Goal: Task Accomplishment & Management: Manage account settings

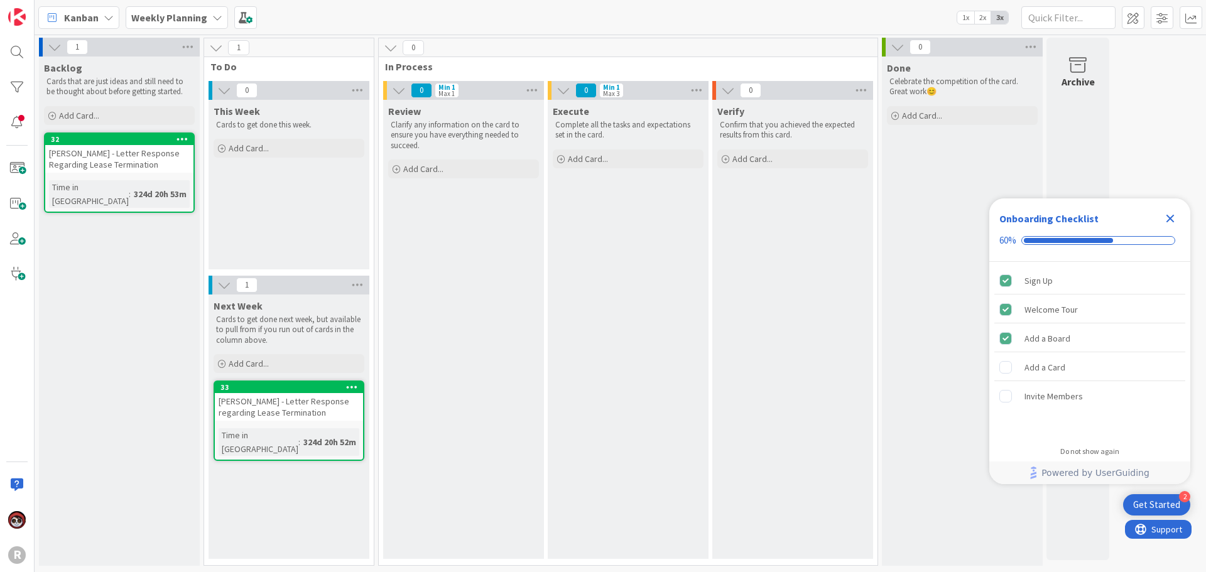
click at [107, 16] on icon at bounding box center [109, 18] width 10 height 10
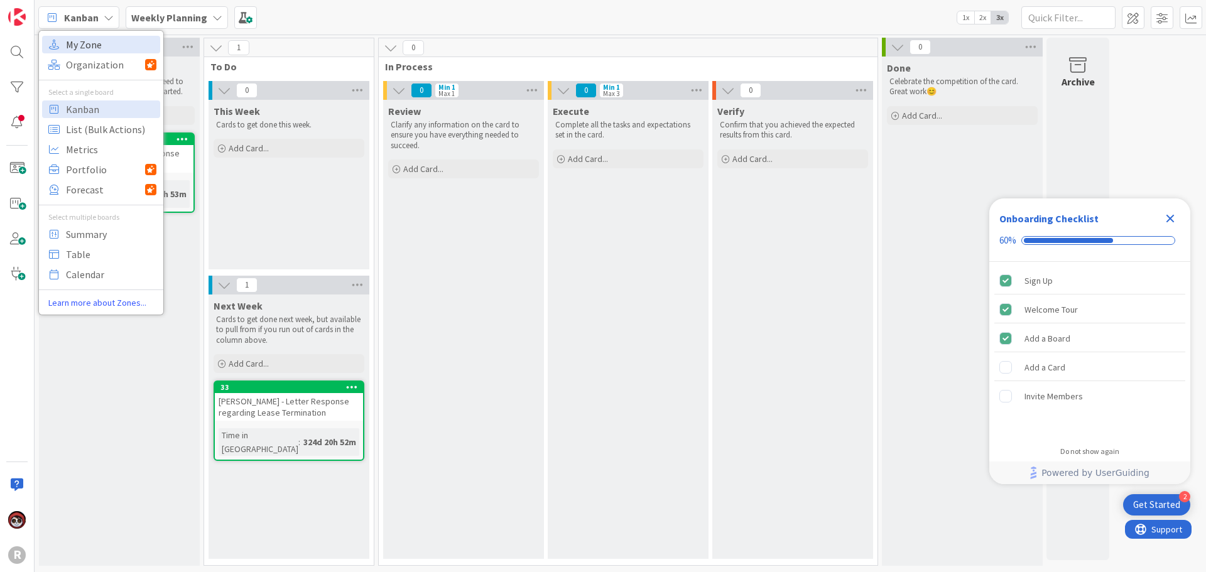
click at [95, 46] on span "My Zone" at bounding box center [111, 44] width 90 height 19
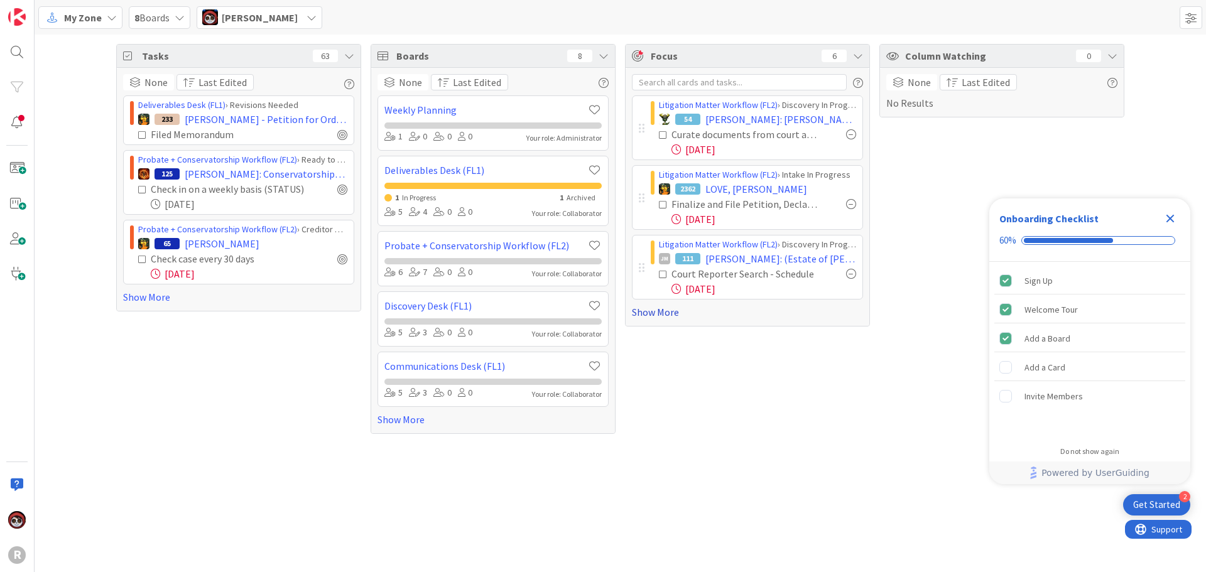
click at [673, 310] on link "Show More" at bounding box center [747, 312] width 231 height 15
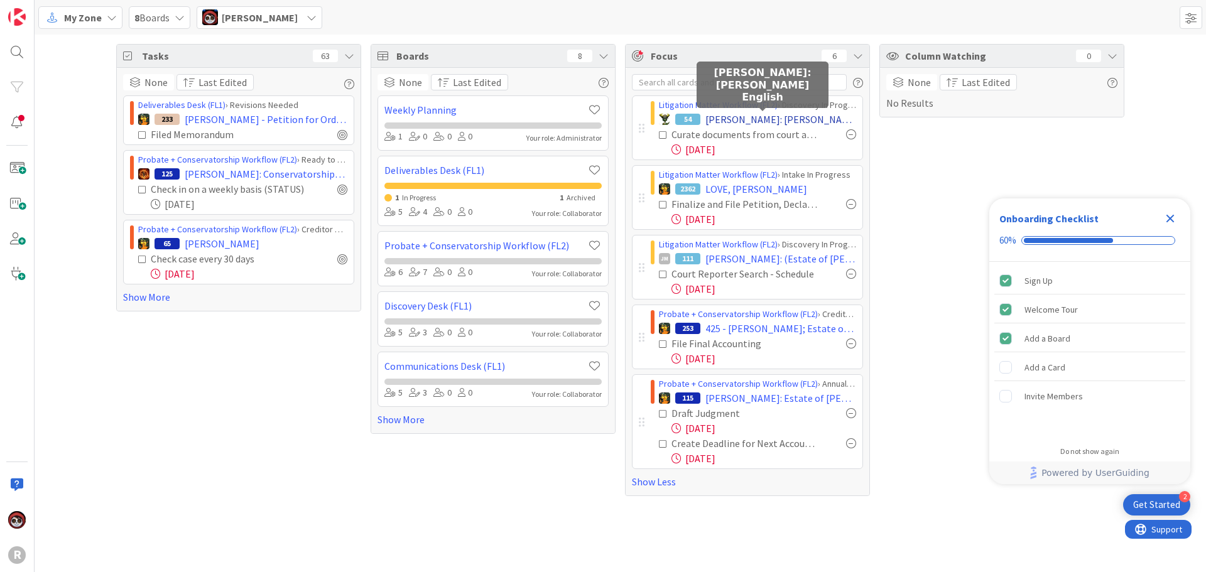
click at [727, 122] on span "[PERSON_NAME]: [PERSON_NAME] English" at bounding box center [781, 119] width 151 height 15
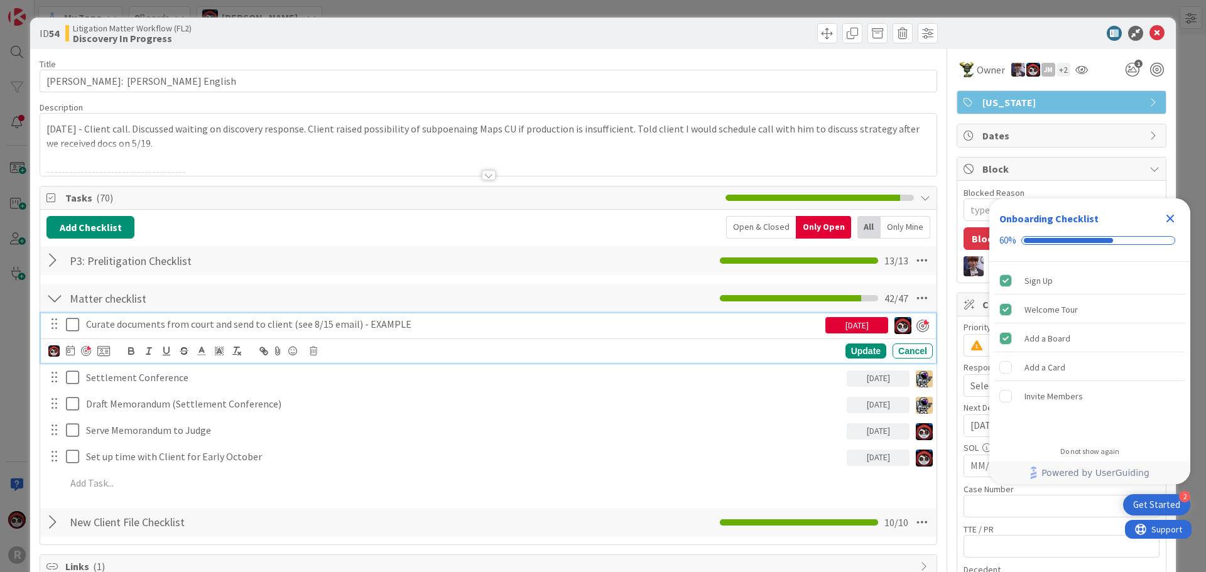
click at [237, 325] on p "Curate documents from court and send to client (see 8/15 email) - EXAMPLE" at bounding box center [453, 324] width 734 height 14
click at [89, 352] on div at bounding box center [86, 351] width 10 height 10
type textarea "x"
click at [853, 352] on div "Update" at bounding box center [866, 351] width 41 height 15
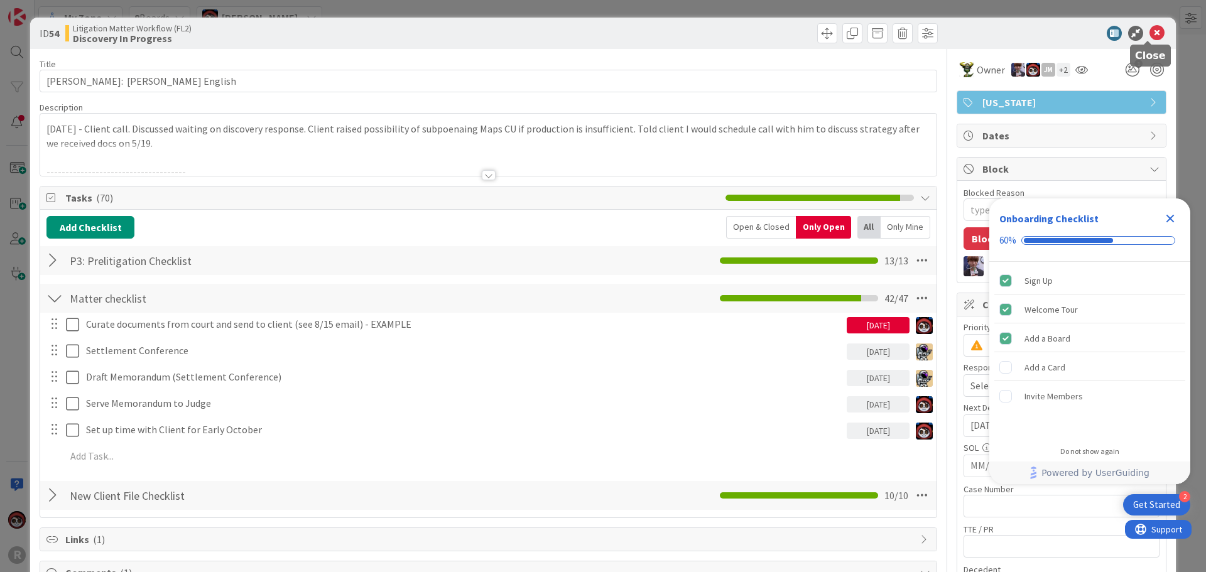
click at [1151, 27] on icon at bounding box center [1157, 33] width 15 height 15
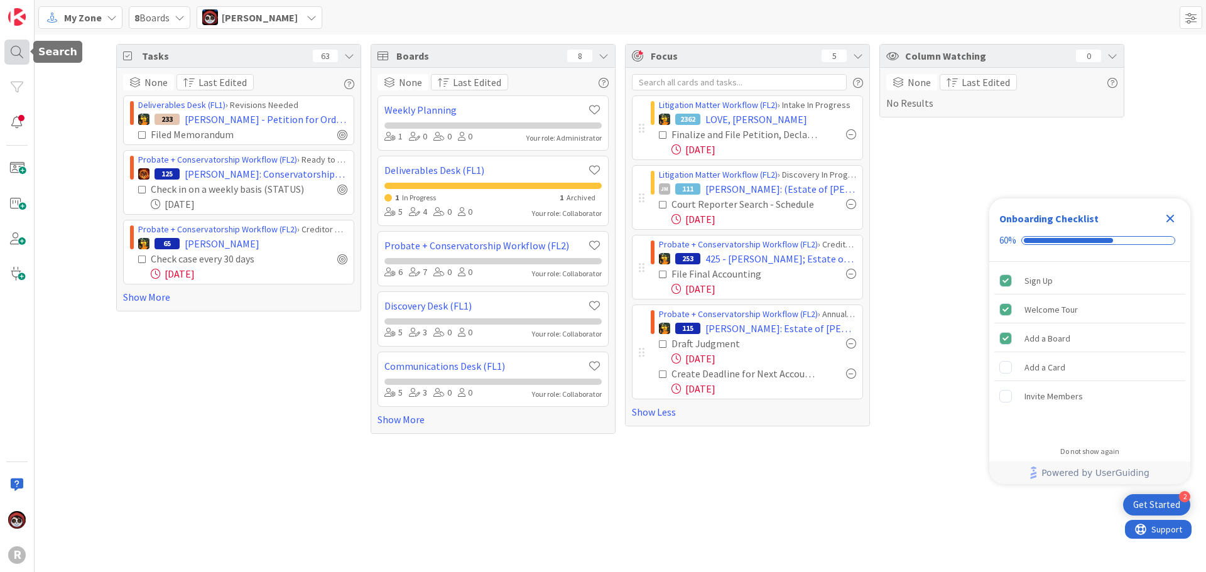
click at [14, 53] on div at bounding box center [16, 52] width 25 height 25
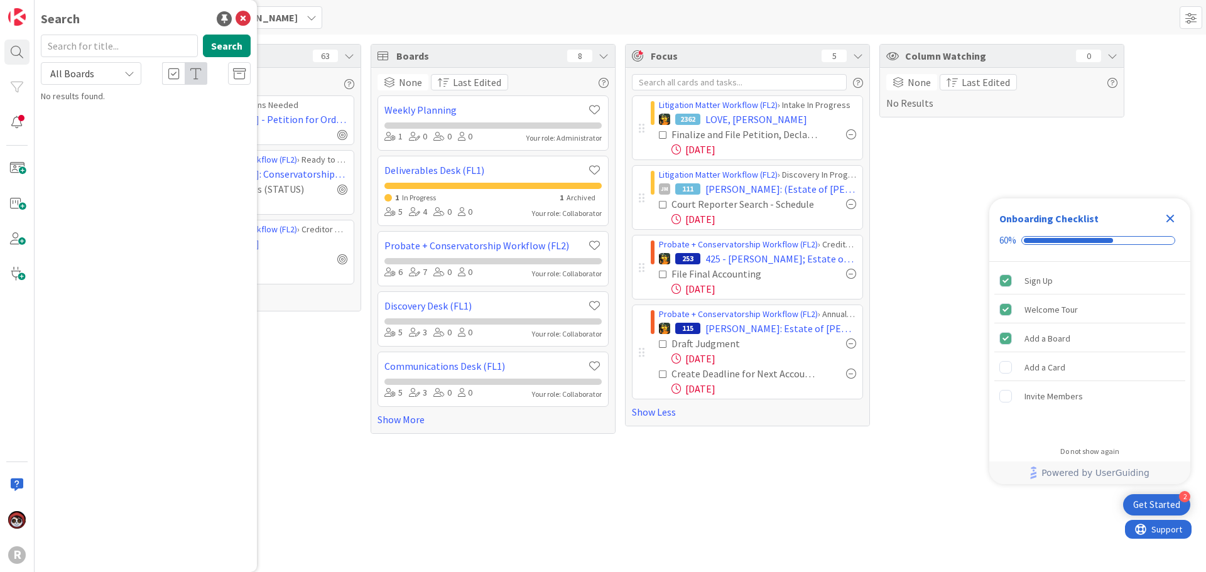
click at [105, 46] on input "text" at bounding box center [119, 46] width 157 height 23
type input "precise"
click at [149, 115] on mark "Precise" at bounding box center [150, 110] width 34 height 13
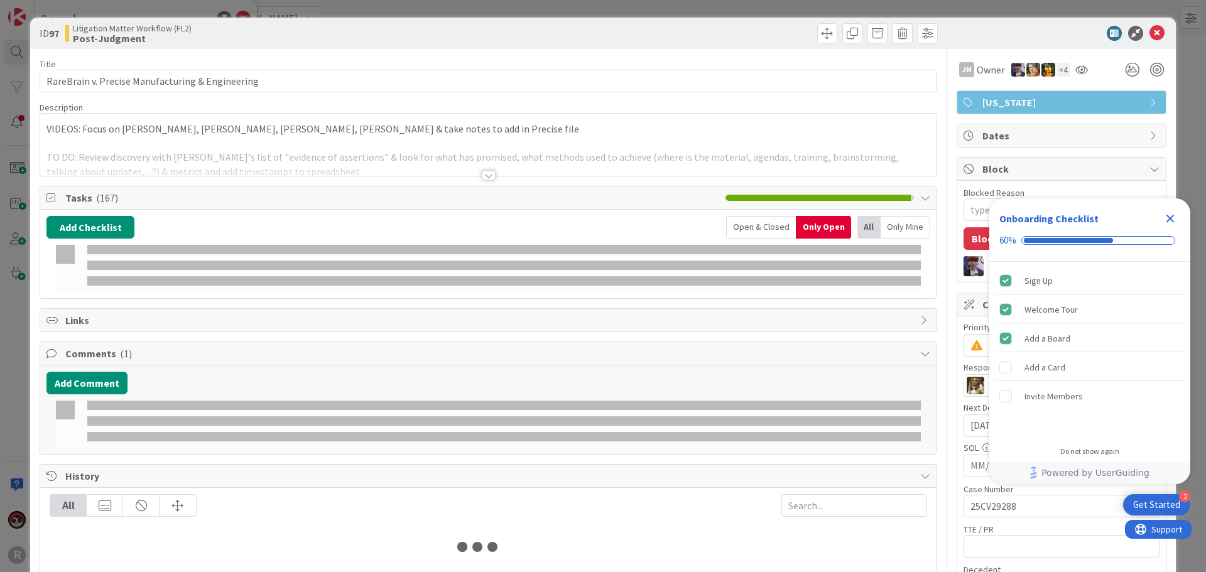
type textarea "x"
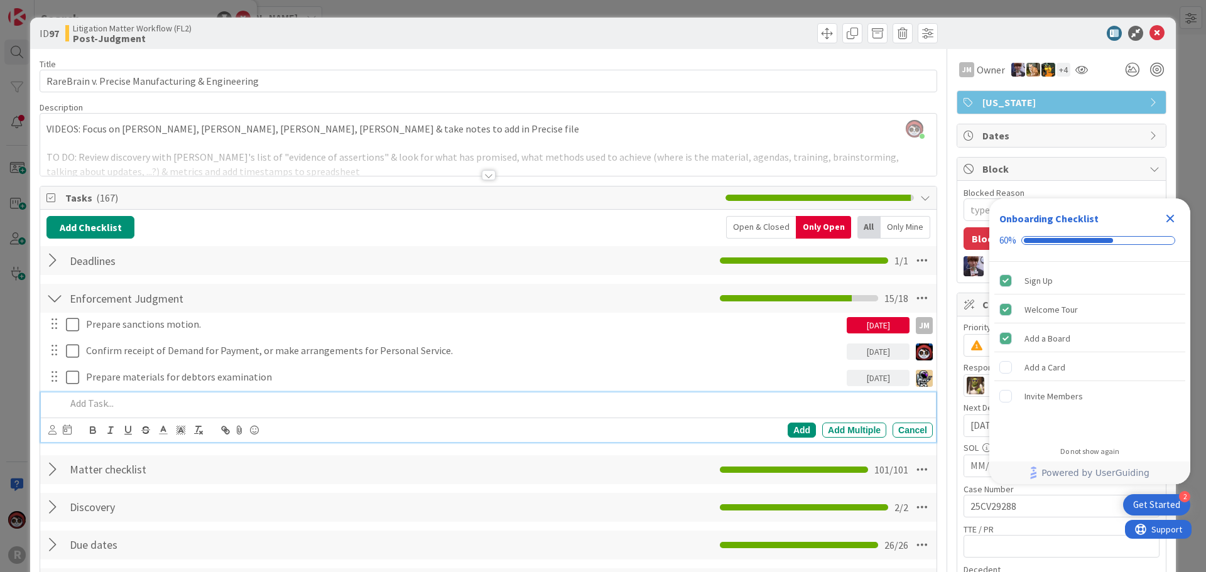
click at [151, 406] on p at bounding box center [497, 403] width 862 height 14
click at [83, 403] on p at bounding box center [497, 403] width 862 height 14
click at [105, 400] on p at bounding box center [497, 403] width 862 height 14
click at [107, 398] on p at bounding box center [497, 403] width 862 height 14
click at [65, 406] on div "File Judicial Notice" at bounding box center [497, 404] width 872 height 22
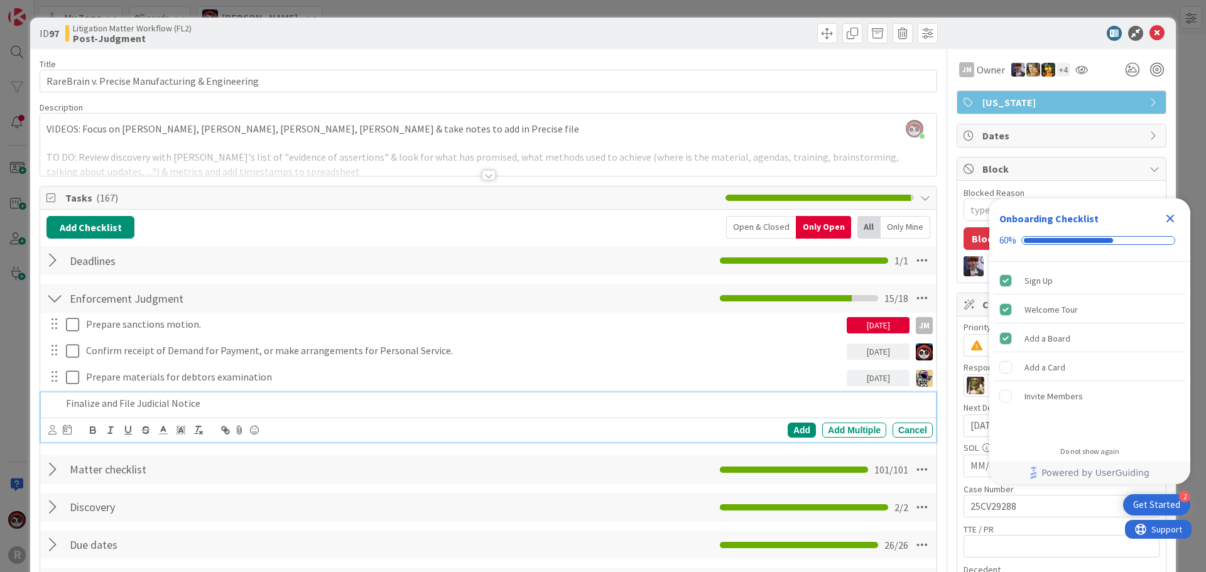
click at [211, 400] on p "Finalize and File Judicial Notice" at bounding box center [497, 403] width 862 height 14
click at [52, 428] on icon at bounding box center [52, 429] width 8 height 9
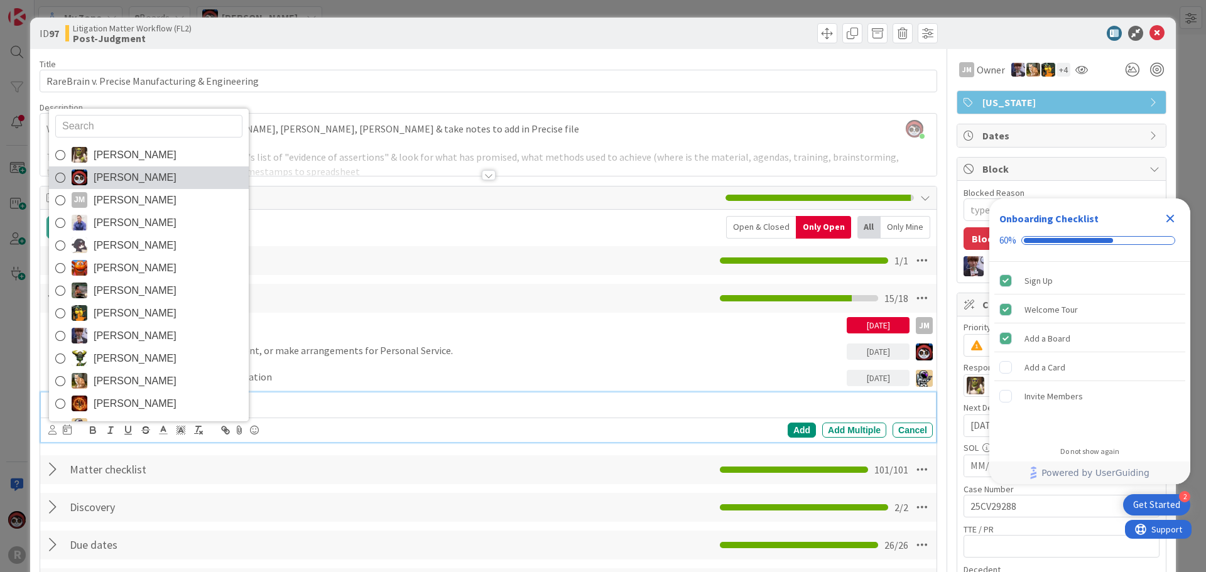
click at [107, 185] on span "[PERSON_NAME]" at bounding box center [135, 177] width 83 height 19
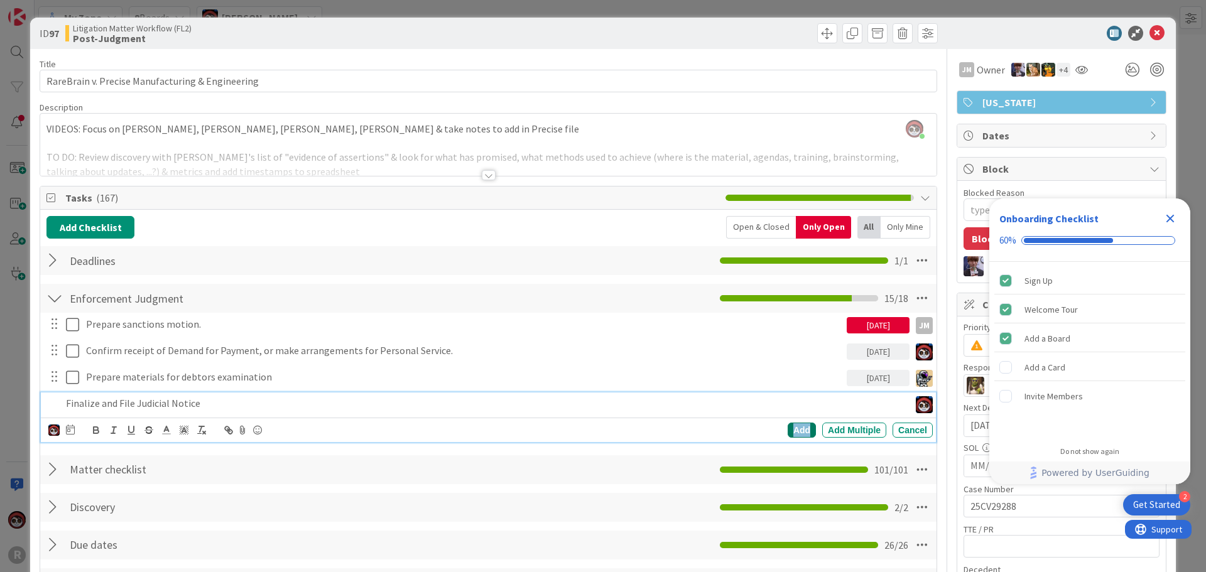
click at [795, 428] on div "Add" at bounding box center [802, 430] width 28 height 15
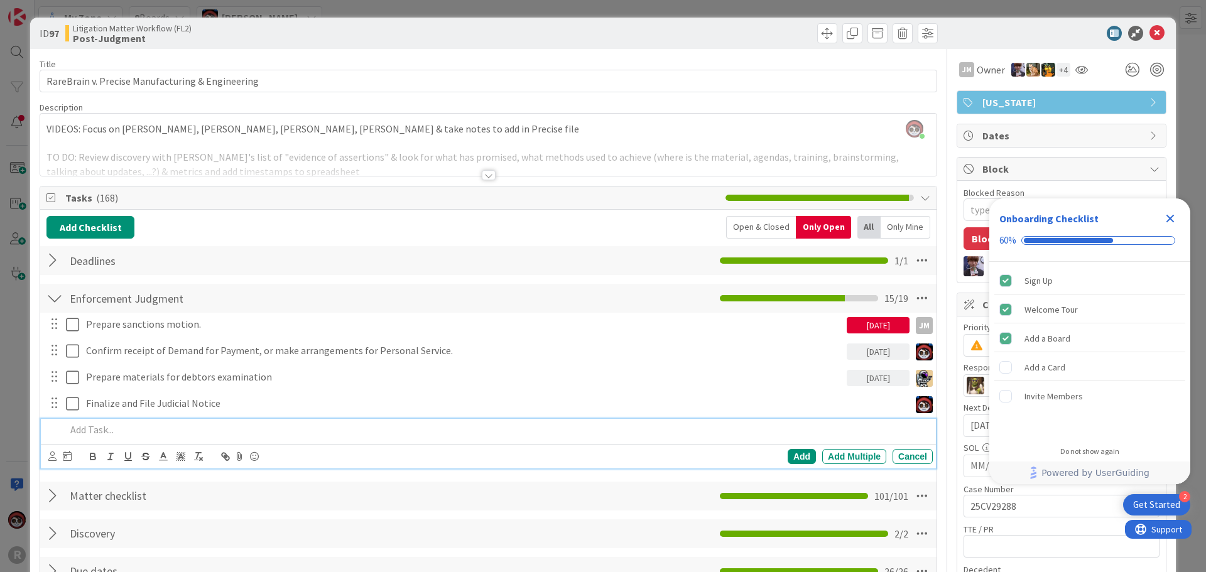
click at [123, 429] on p at bounding box center [497, 430] width 862 height 14
click at [50, 457] on icon at bounding box center [52, 456] width 8 height 9
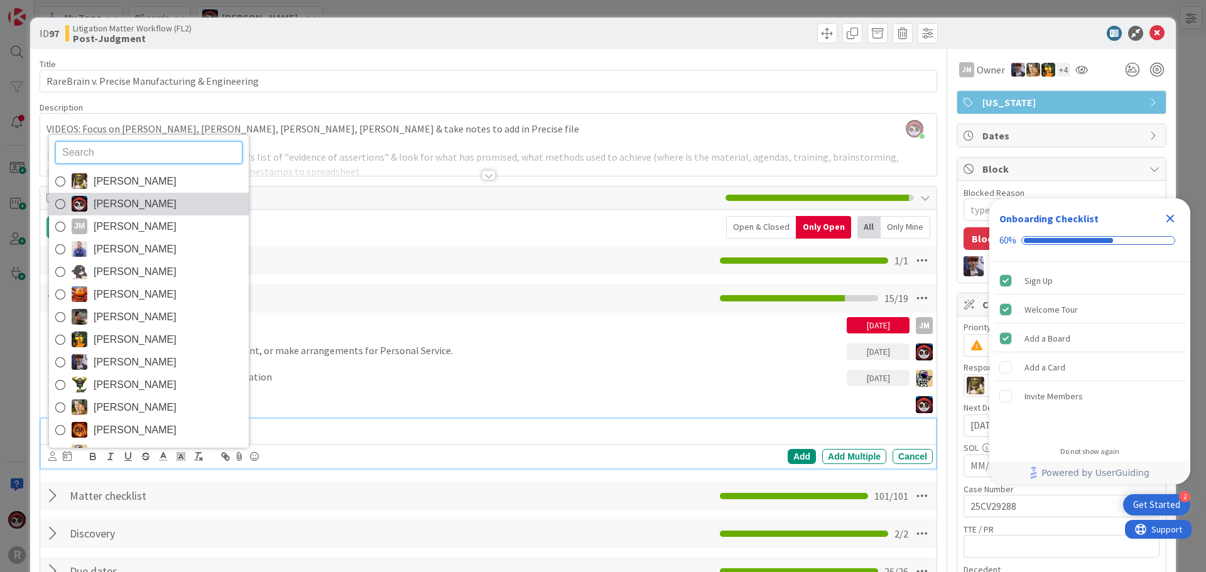
click at [128, 205] on span "[PERSON_NAME]" at bounding box center [135, 204] width 83 height 19
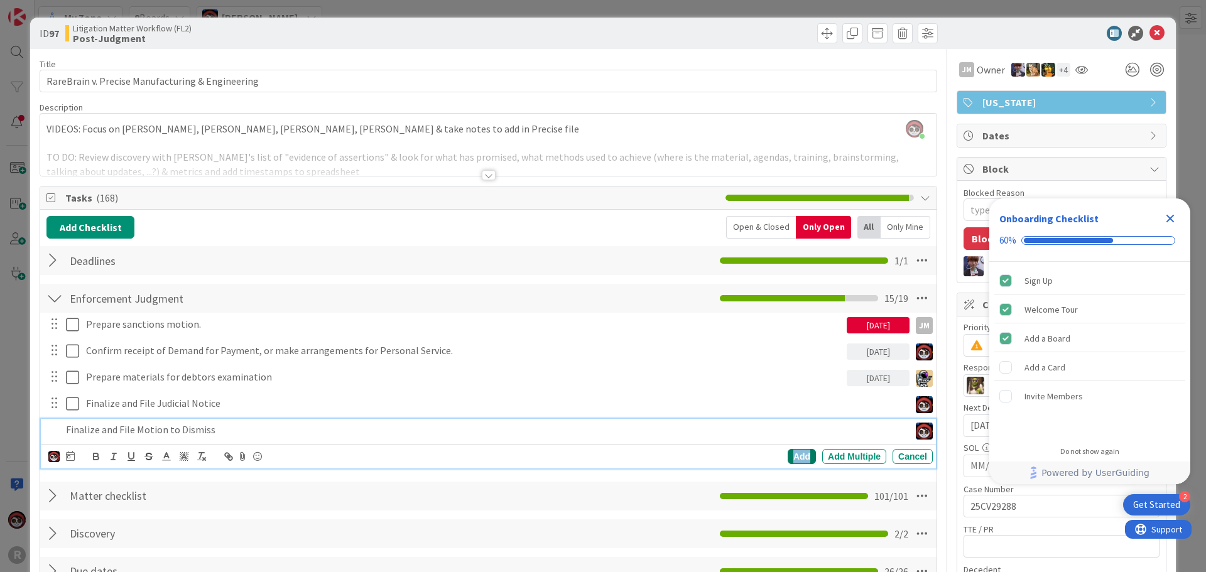
click at [788, 458] on div "Add" at bounding box center [802, 456] width 28 height 15
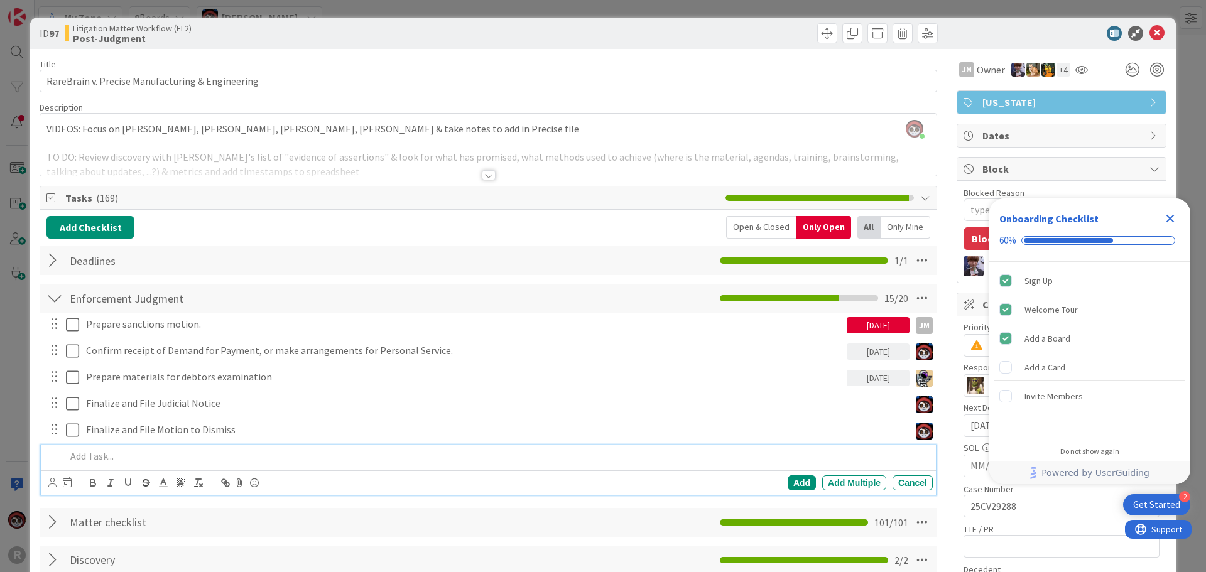
click at [109, 463] on p at bounding box center [497, 456] width 862 height 14
click at [51, 483] on icon at bounding box center [52, 482] width 8 height 9
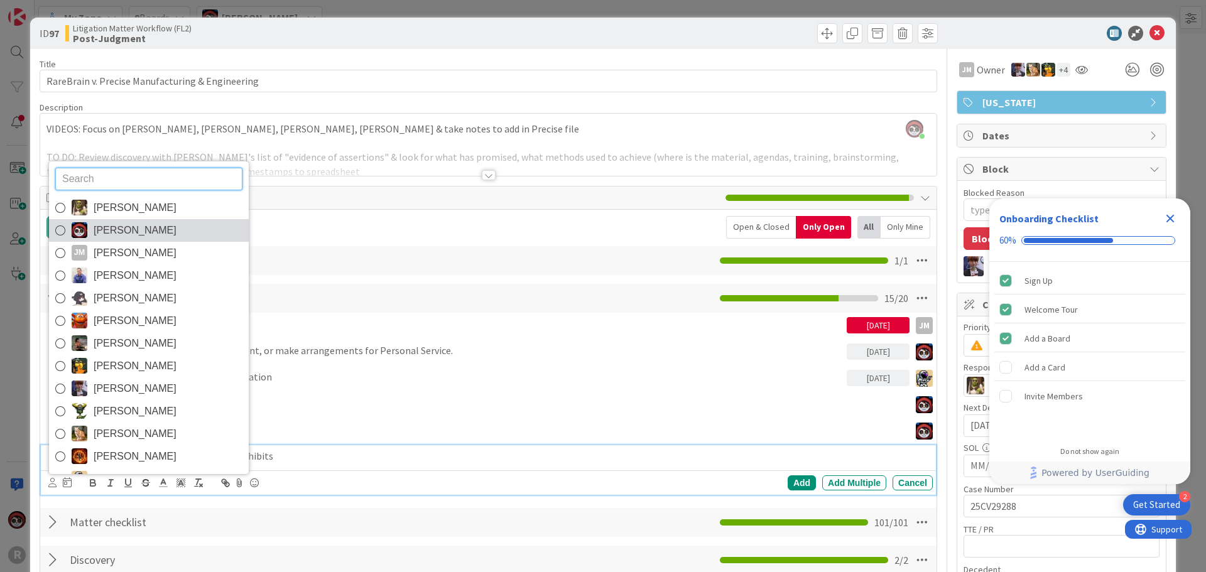
click at [114, 228] on span "[PERSON_NAME]" at bounding box center [135, 230] width 83 height 19
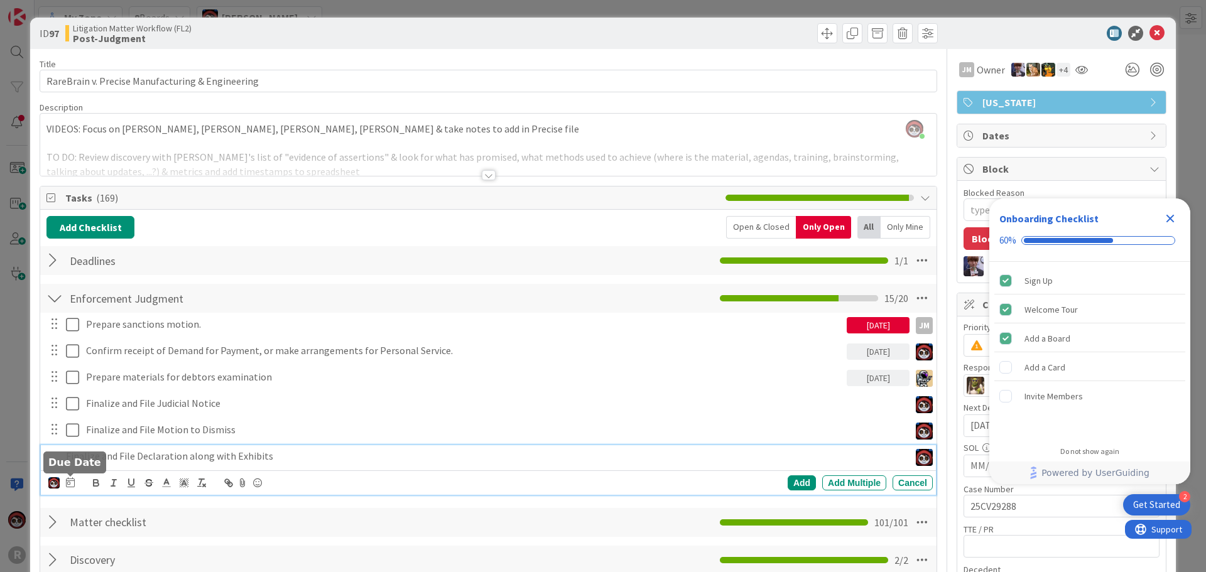
click at [70, 482] on icon at bounding box center [70, 482] width 9 height 10
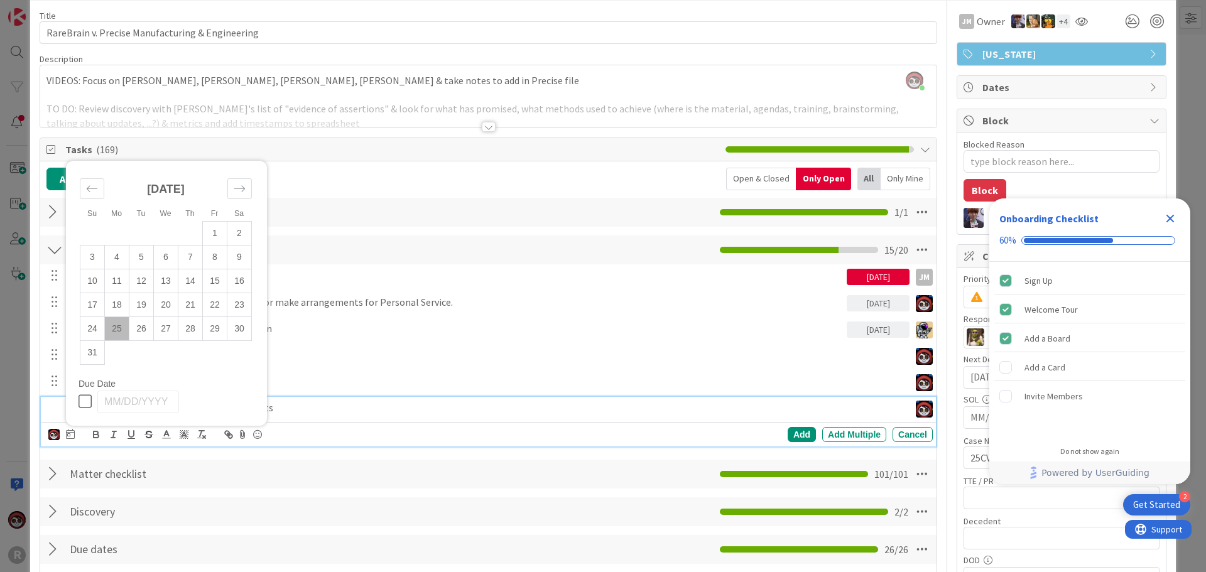
scroll to position [126, 0]
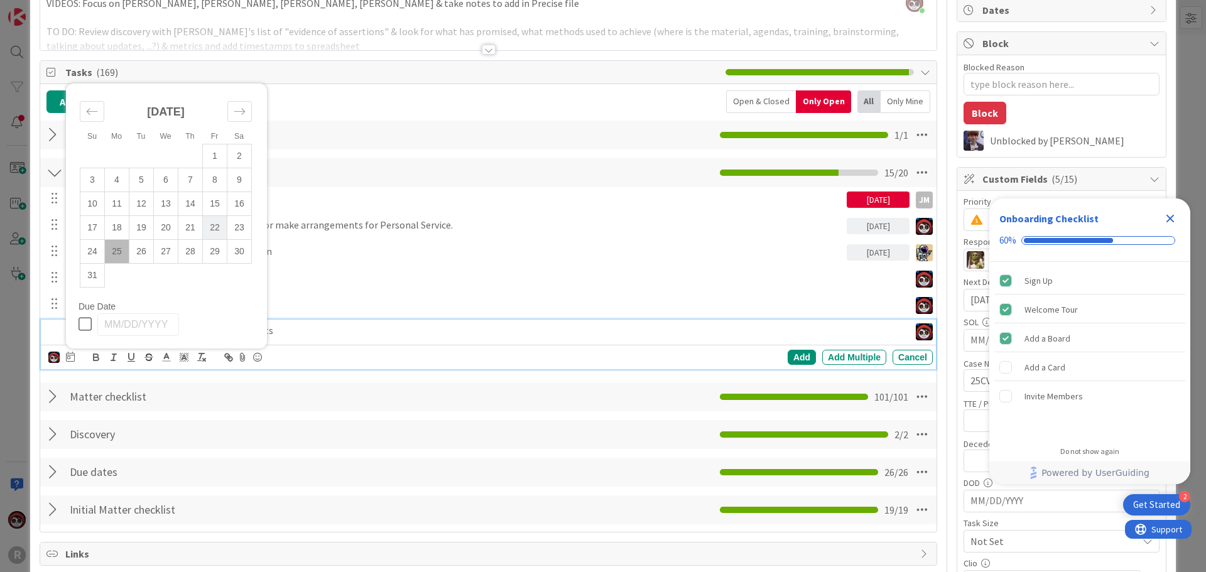
click at [209, 226] on td "22" at bounding box center [215, 227] width 25 height 24
click at [792, 358] on div "Add" at bounding box center [802, 357] width 28 height 15
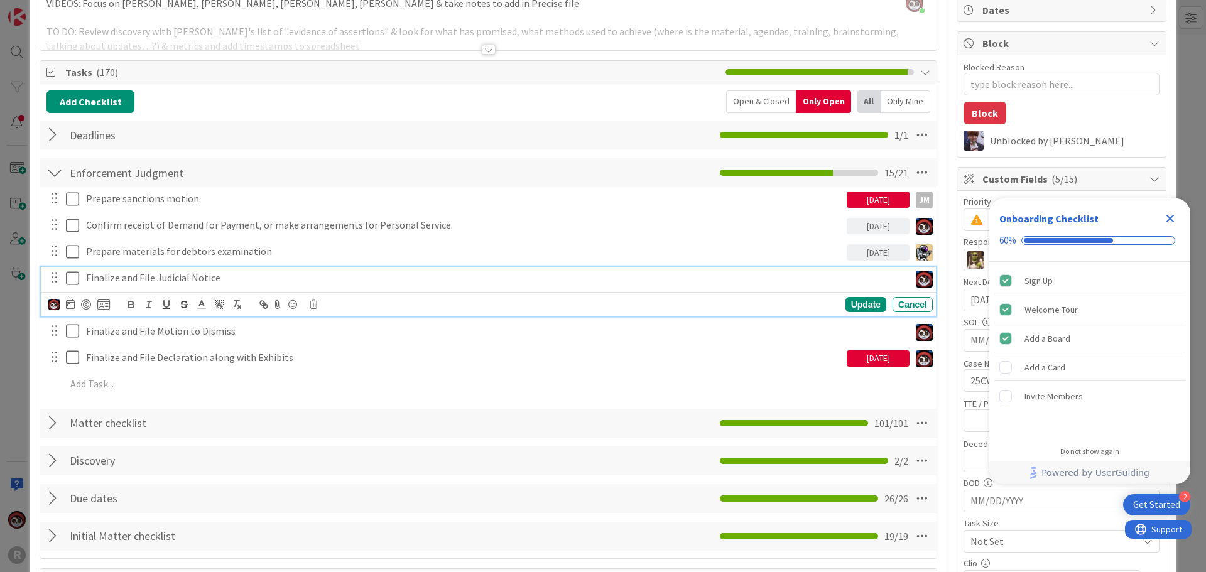
click at [155, 278] on p "Finalize and File Judicial Notice" at bounding box center [495, 278] width 819 height 14
click at [90, 302] on div at bounding box center [86, 305] width 10 height 10
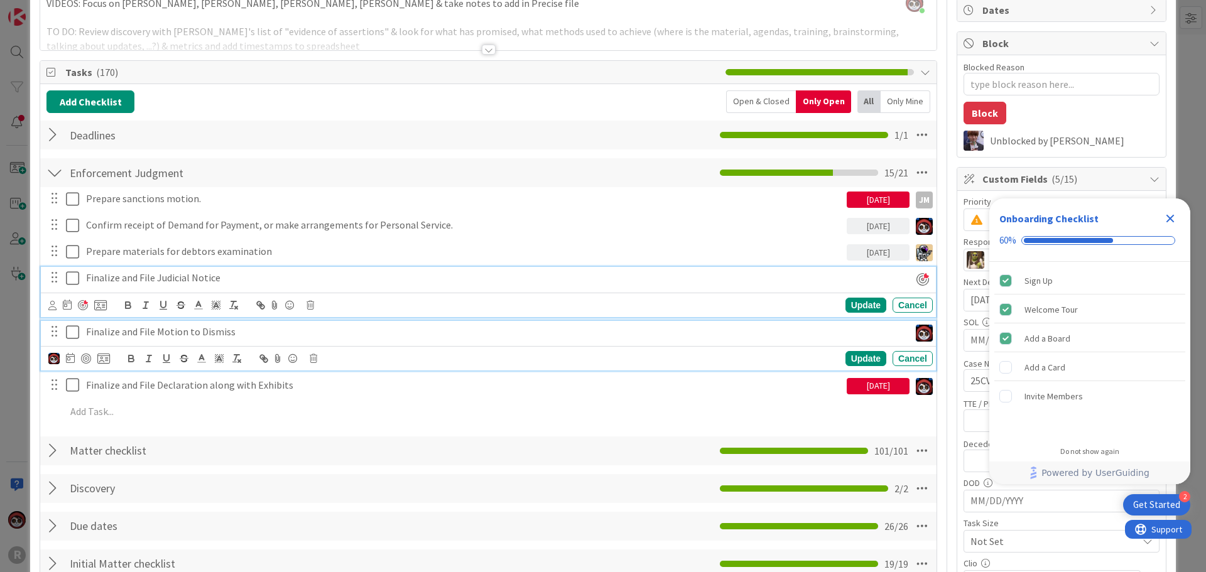
click at [107, 334] on p "Finalize and File Motion to Dismiss" at bounding box center [495, 332] width 819 height 14
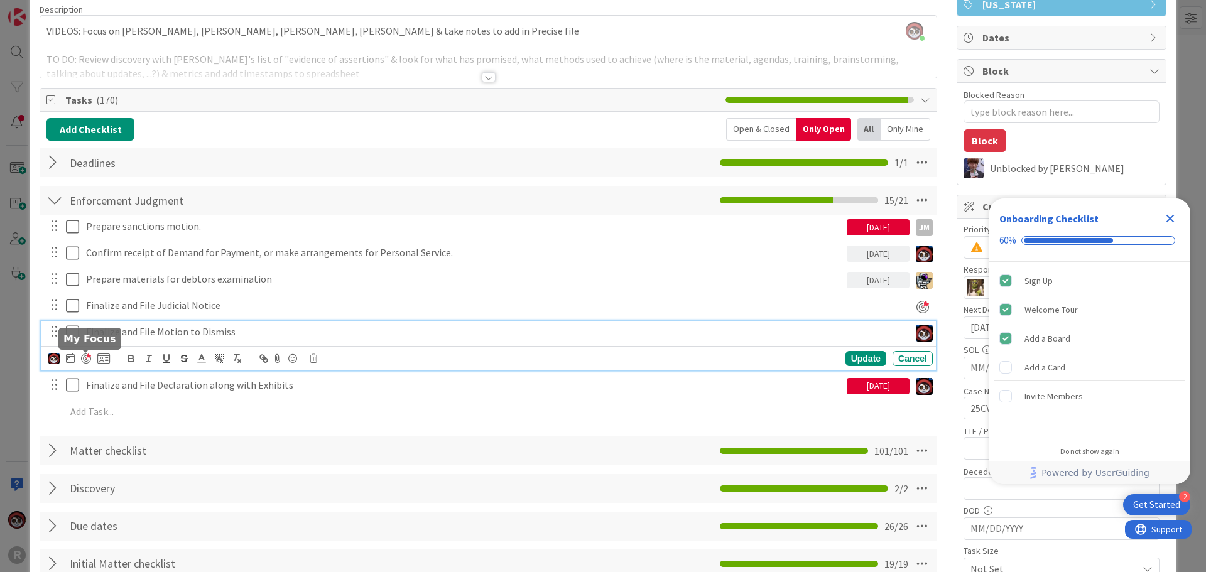
click at [84, 356] on div at bounding box center [86, 359] width 10 height 10
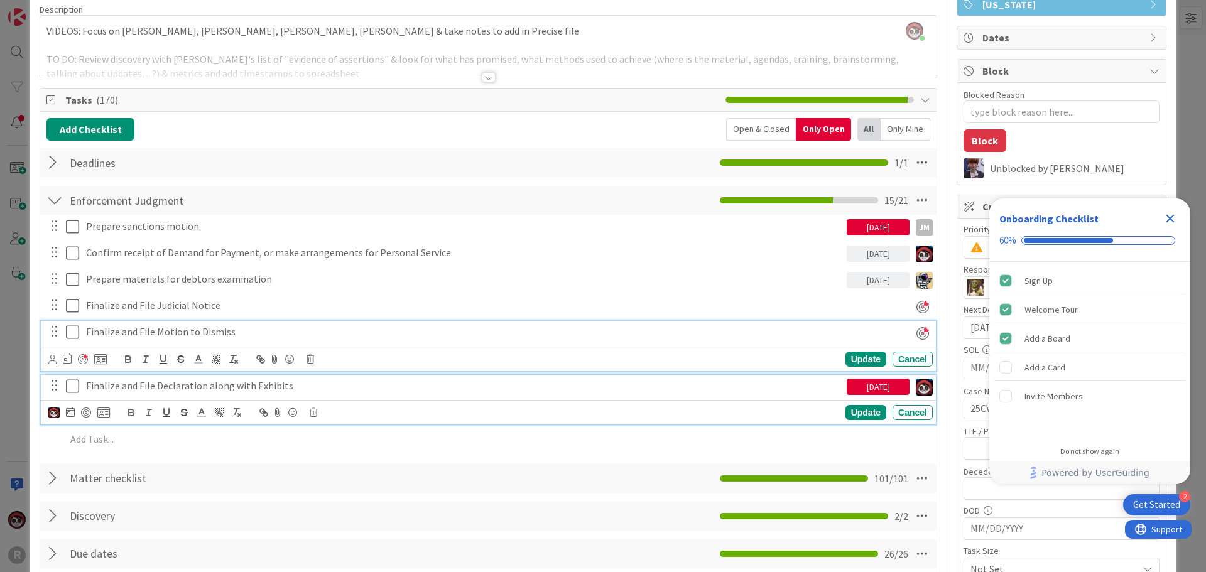
click at [119, 386] on p "Finalize and File Declaration along with Exhibits" at bounding box center [464, 386] width 756 height 14
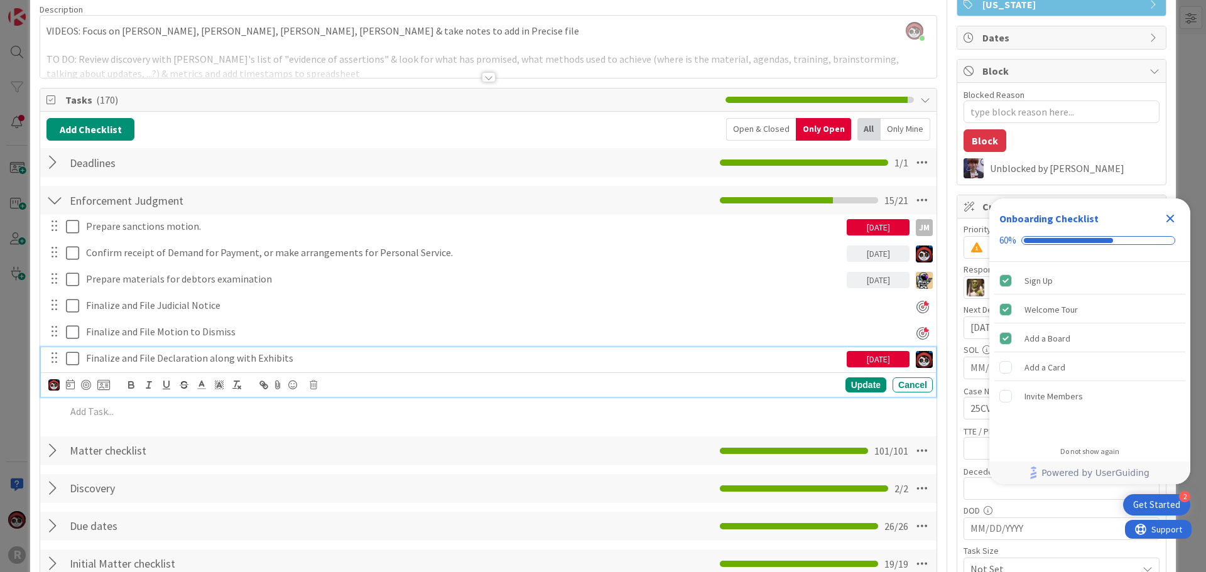
scroll to position [70, 0]
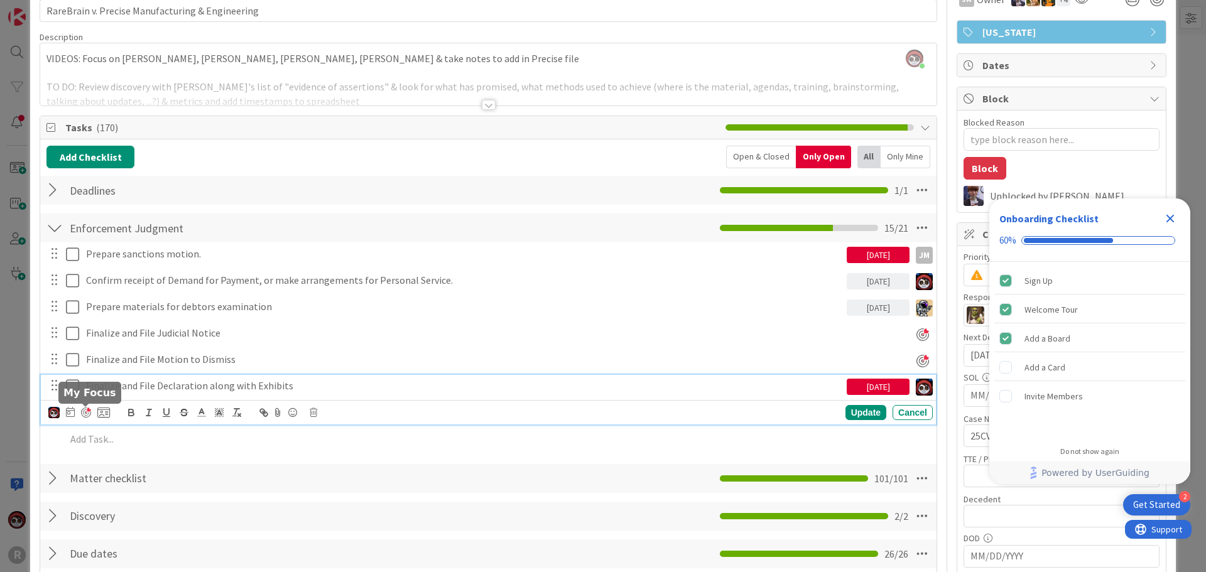
click at [87, 413] on div at bounding box center [86, 413] width 10 height 10
click at [858, 414] on div "Update" at bounding box center [866, 413] width 41 height 15
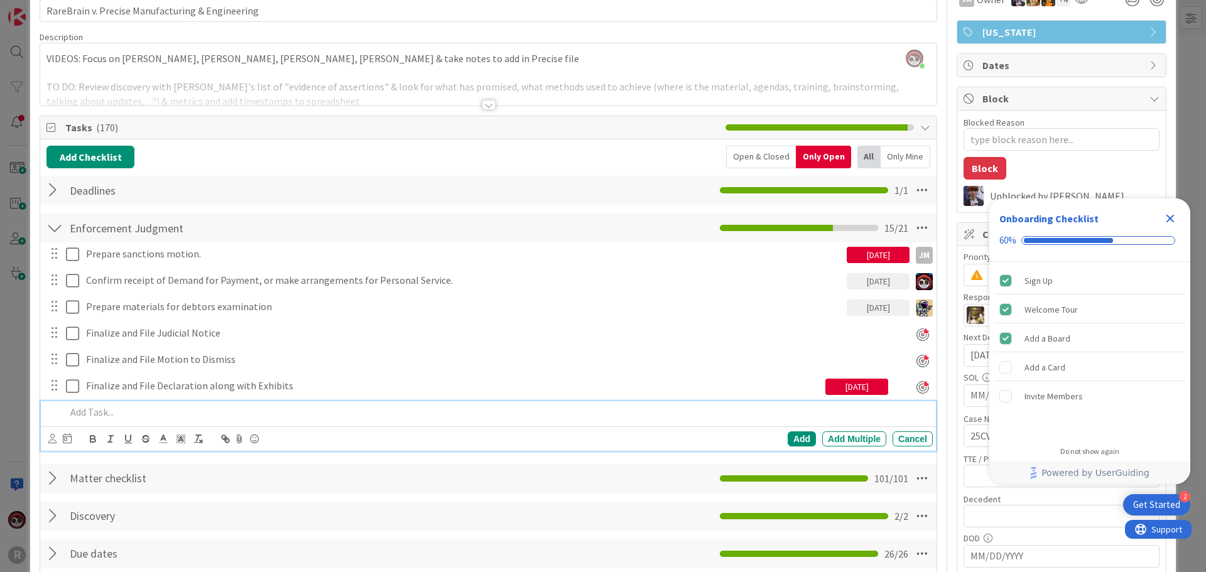
click at [148, 414] on p at bounding box center [497, 412] width 862 height 14
click at [788, 442] on div "Add" at bounding box center [802, 439] width 28 height 15
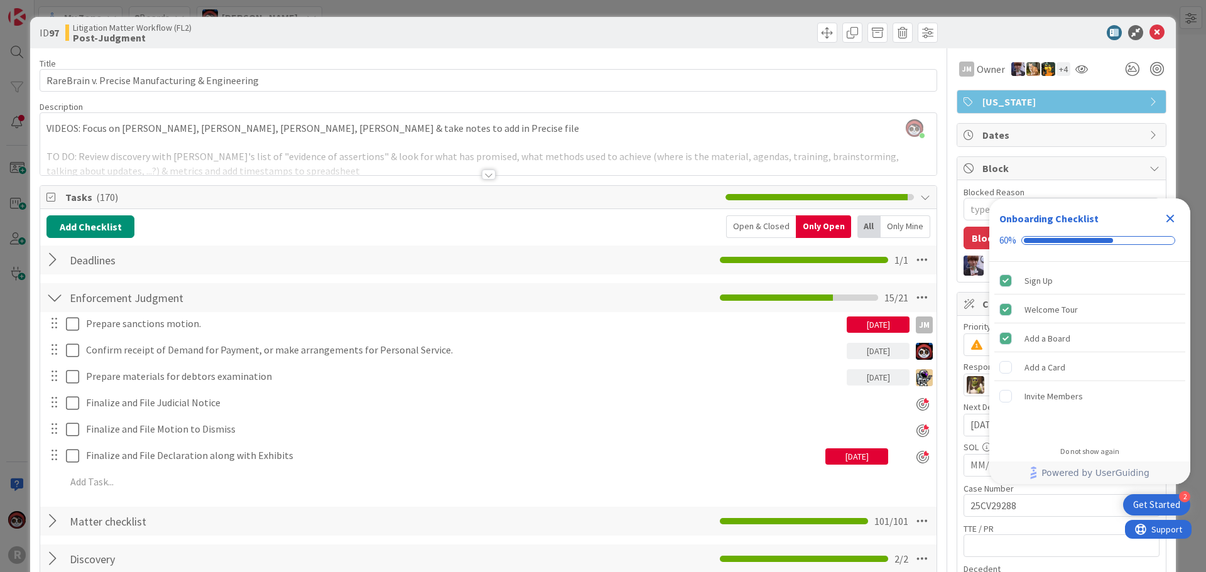
scroll to position [0, 0]
click at [1150, 31] on icon at bounding box center [1157, 33] width 15 height 15
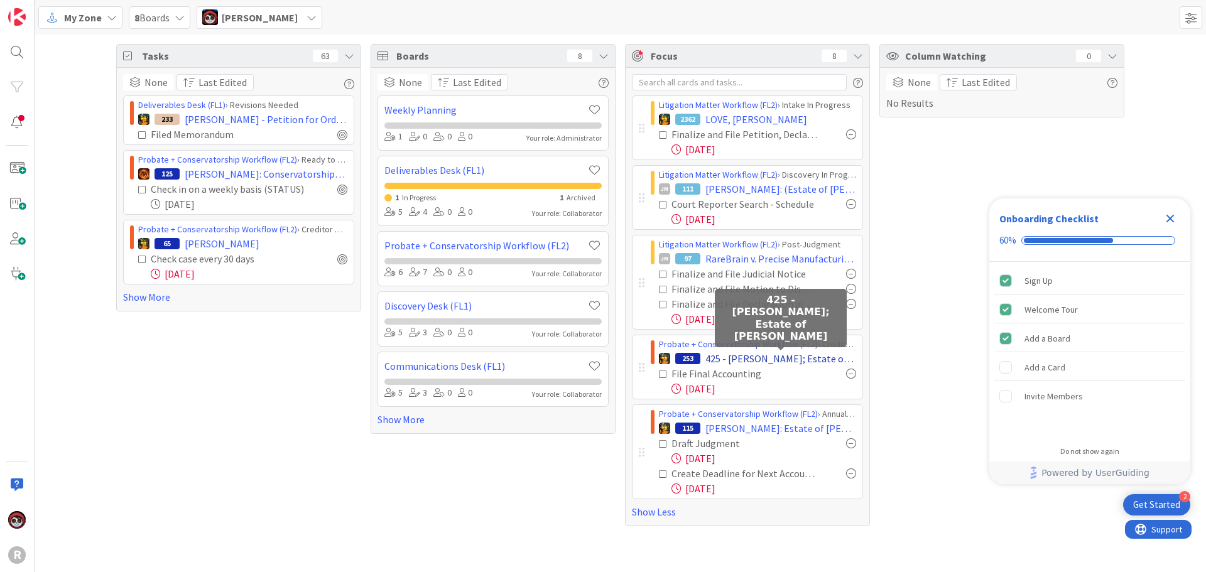
click at [765, 361] on span "425 - [PERSON_NAME]; Estate of [PERSON_NAME]" at bounding box center [781, 358] width 151 height 15
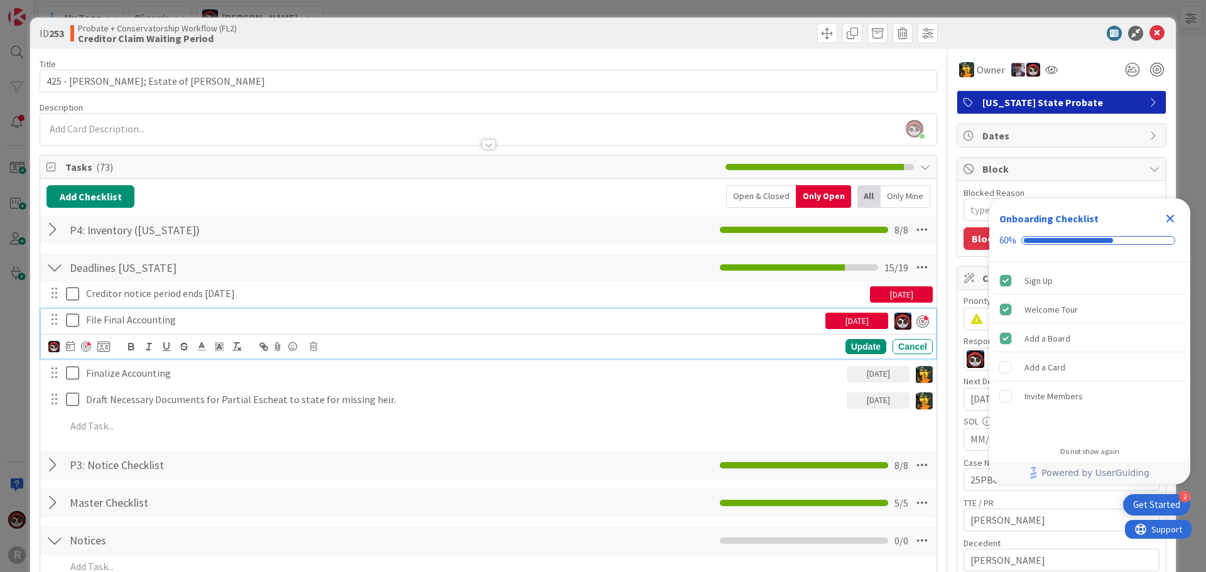
click at [142, 316] on p "File Final Accounting" at bounding box center [453, 320] width 734 height 14
click at [83, 346] on div at bounding box center [86, 347] width 10 height 10
type textarea "x"
click at [68, 347] on icon at bounding box center [70, 346] width 9 height 10
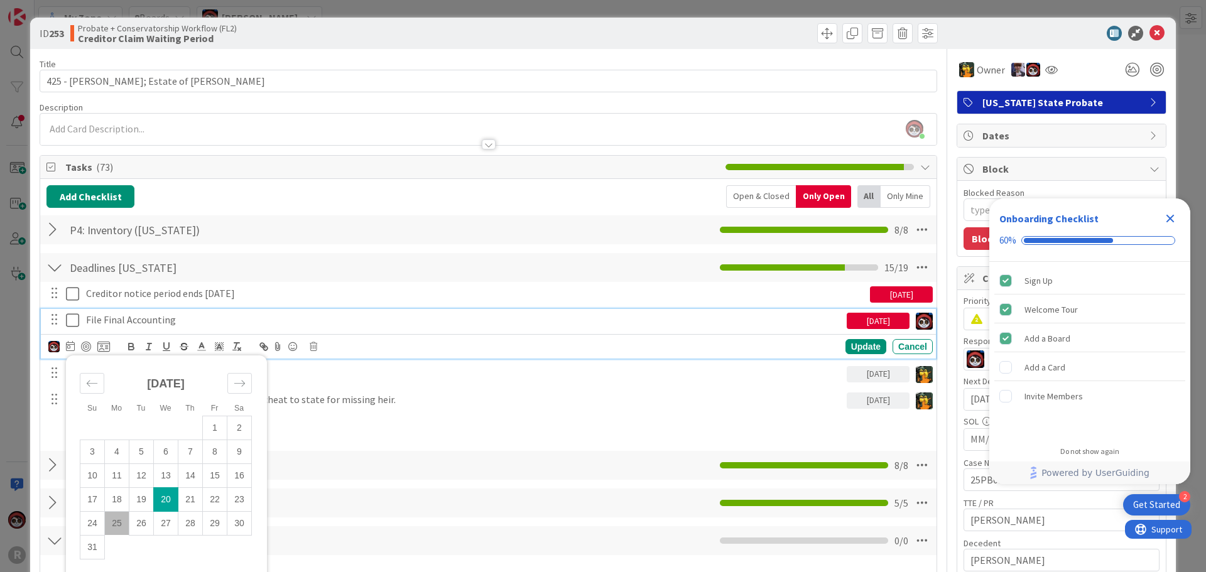
click at [119, 526] on td "25" at bounding box center [117, 523] width 25 height 24
type input "[DATE]"
type textarea "x"
click at [239, 384] on icon "Move forward to switch to the next month." at bounding box center [240, 384] width 12 height 12
click at [145, 425] on td "2" at bounding box center [141, 428] width 25 height 24
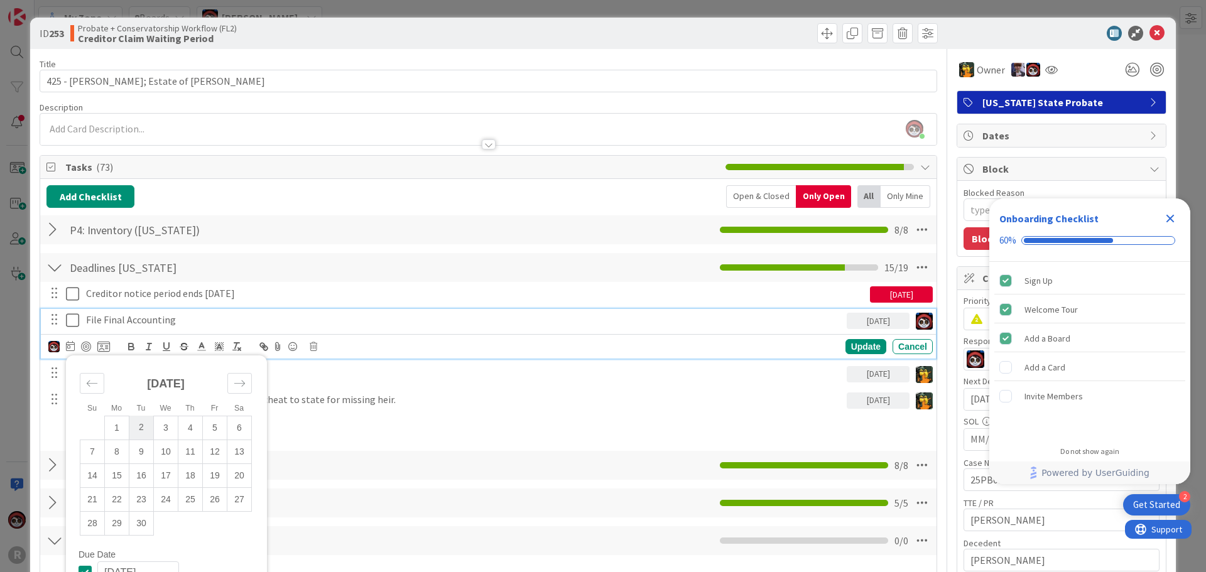
type input "[DATE]"
type textarea "x"
click at [854, 346] on div "Update" at bounding box center [866, 346] width 41 height 15
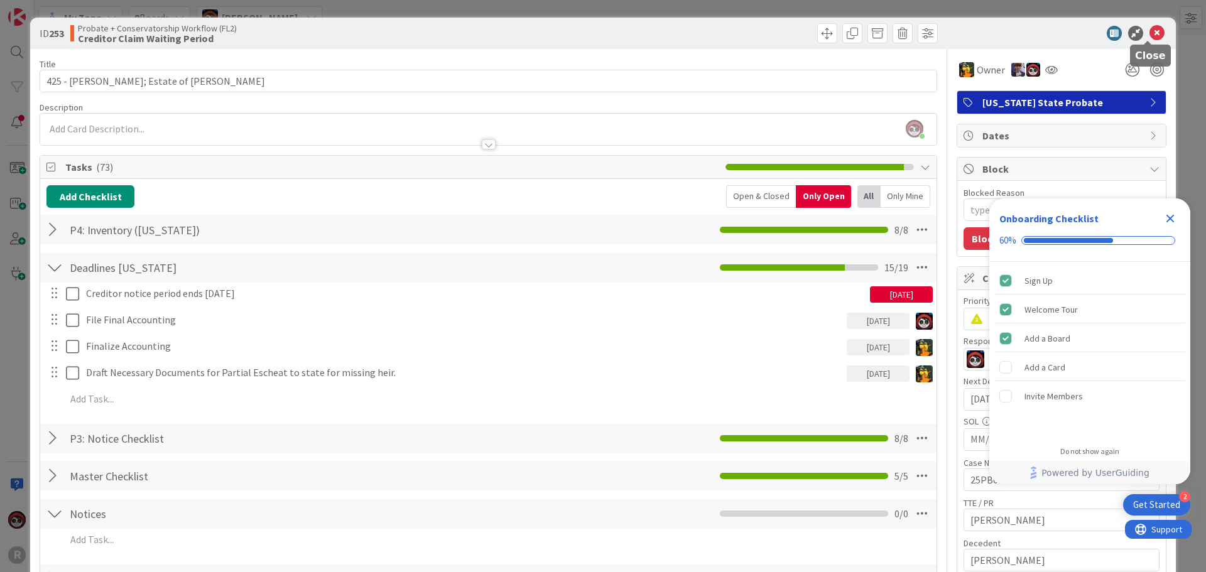
click at [1151, 34] on icon at bounding box center [1157, 33] width 15 height 15
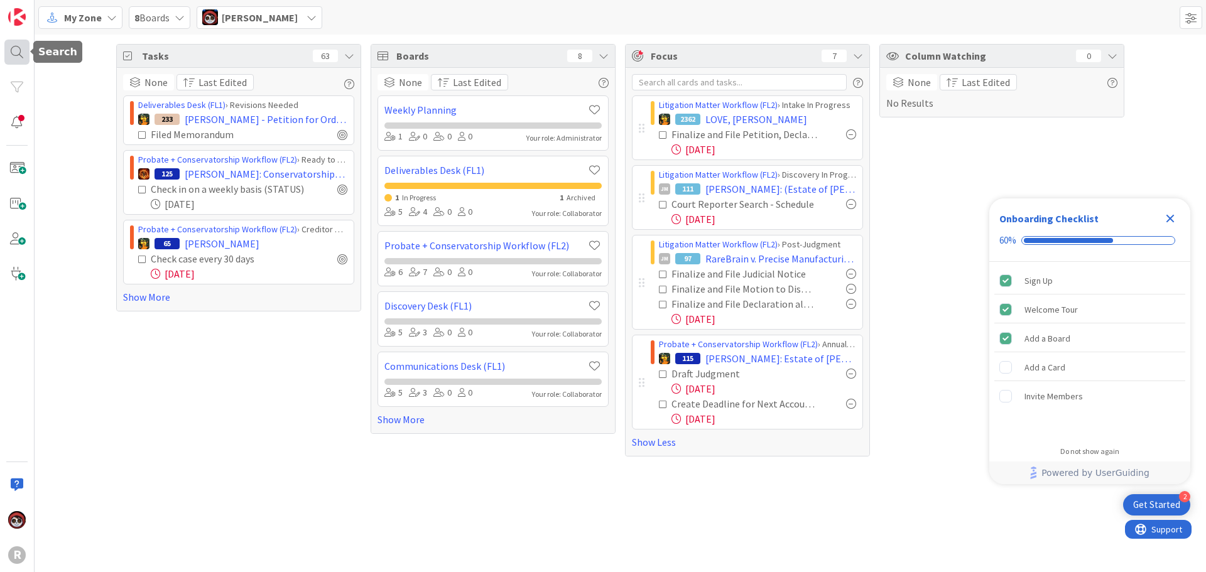
click at [17, 54] on div at bounding box center [16, 52] width 25 height 25
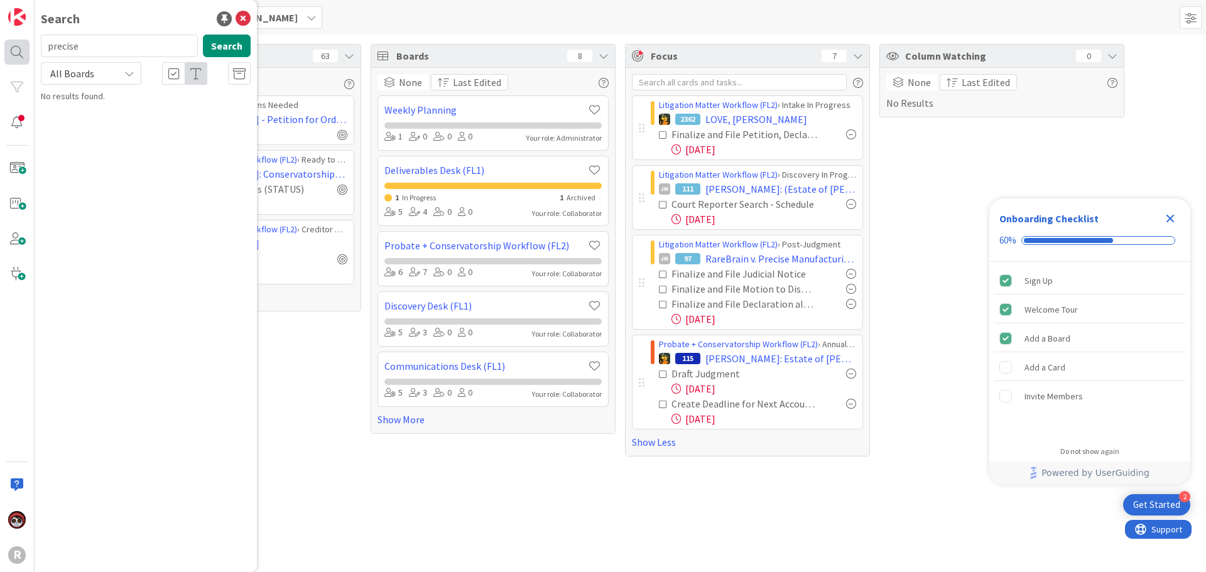
drag, startPoint x: 95, startPoint y: 50, endPoint x: 18, endPoint y: 46, distance: 78.0
click at [18, 46] on div "R Search precise Search All Boards No results found." at bounding box center [17, 286] width 35 height 572
type input "[PERSON_NAME]"
click at [164, 116] on p "[PERSON_NAME]" at bounding box center [154, 122] width 192 height 13
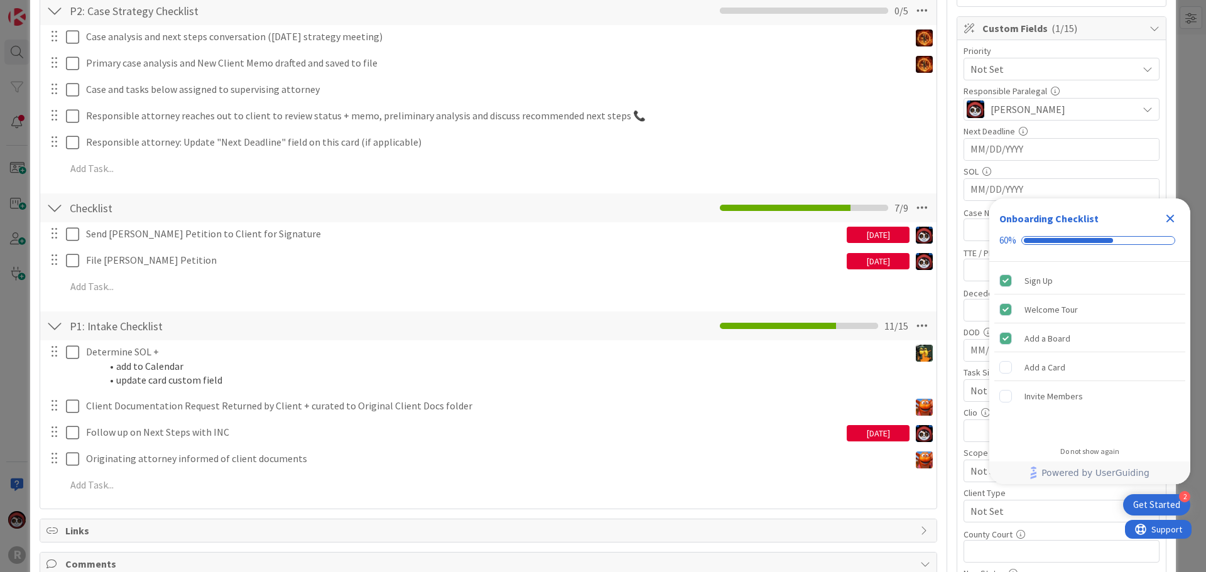
scroll to position [251, 0]
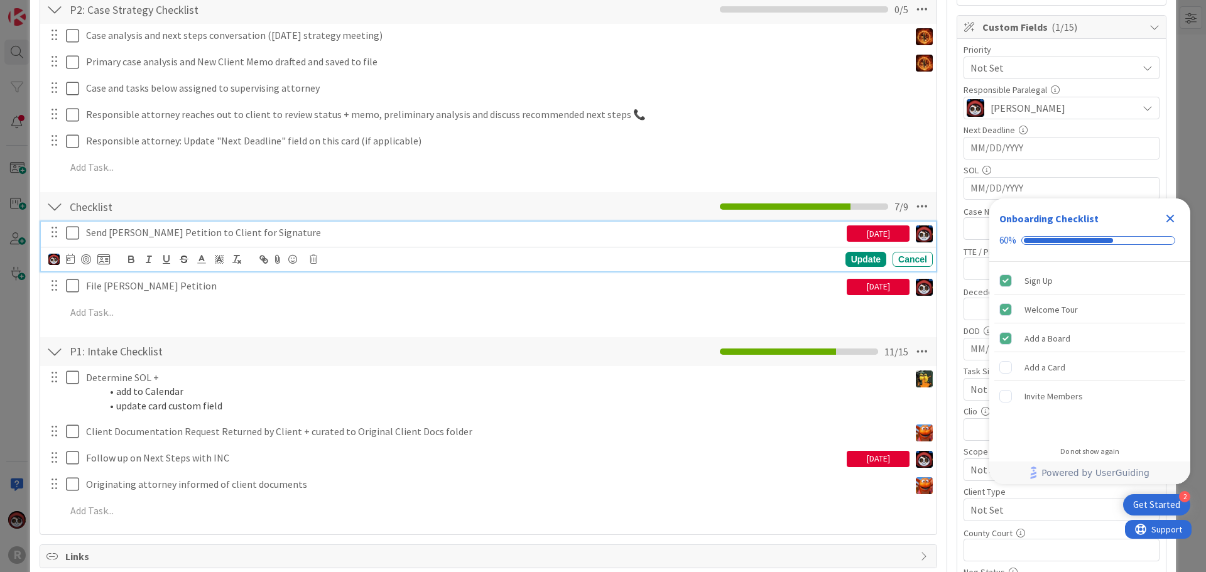
click at [133, 235] on p "Send [PERSON_NAME] Petition to Client for Signature" at bounding box center [464, 233] width 756 height 14
click at [84, 256] on div at bounding box center [86, 259] width 10 height 10
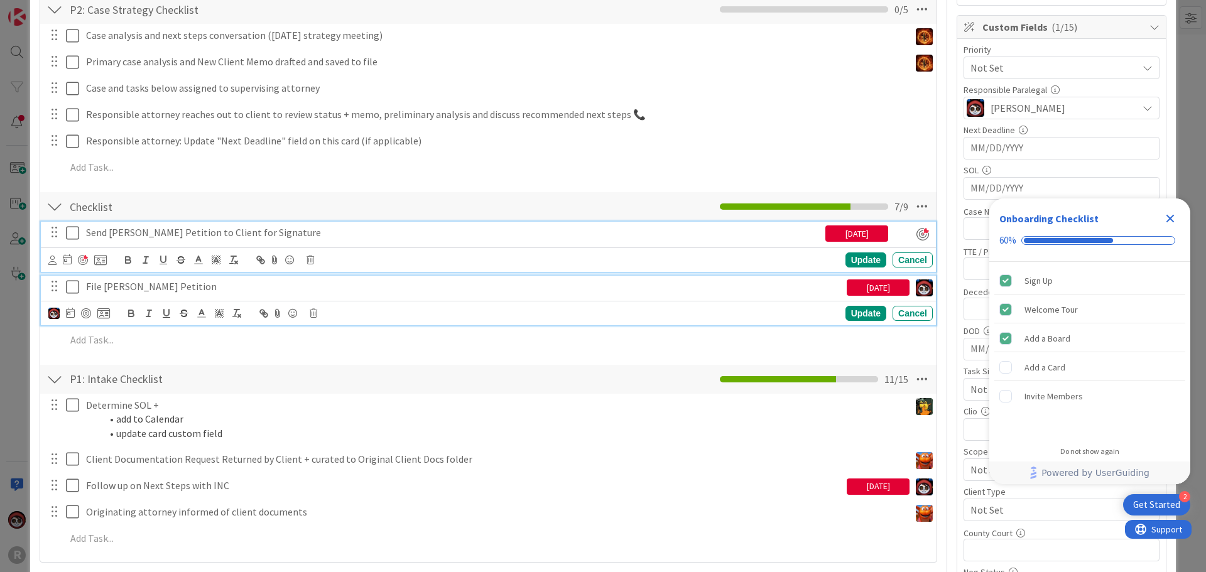
click at [118, 290] on p "File [PERSON_NAME] Petition" at bounding box center [464, 287] width 756 height 14
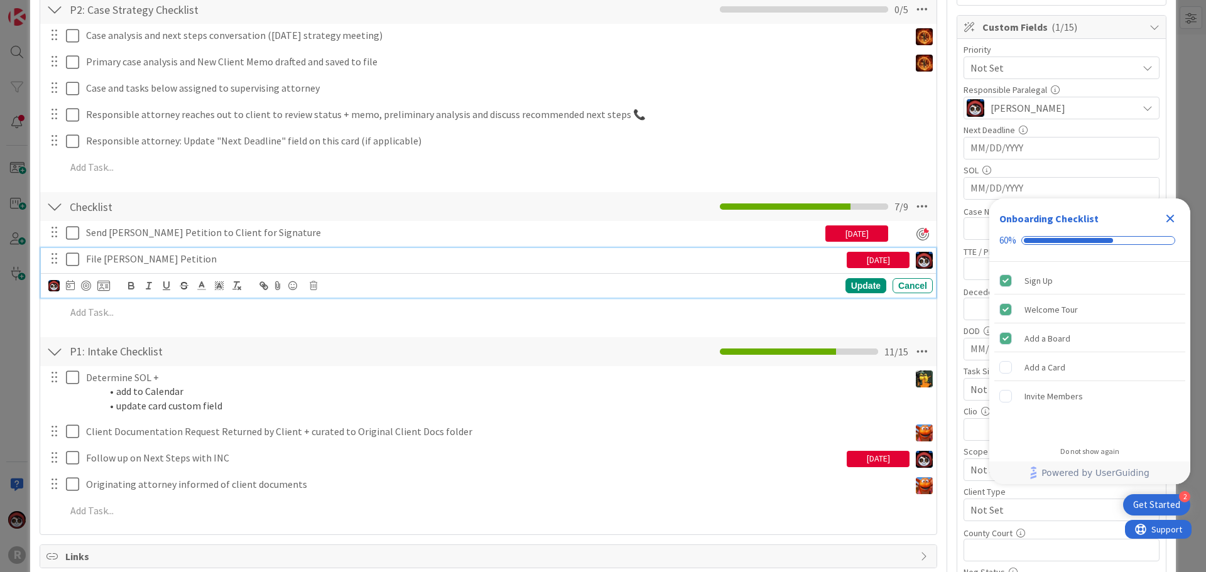
scroll to position [224, 0]
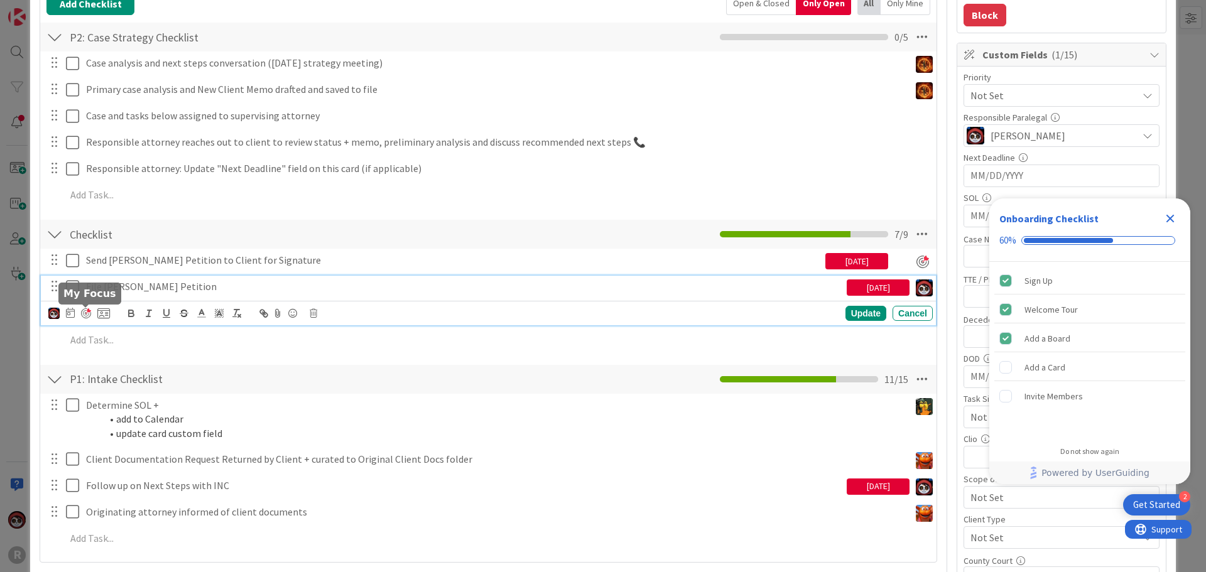
click at [84, 315] on div at bounding box center [86, 313] width 10 height 10
type textarea "x"
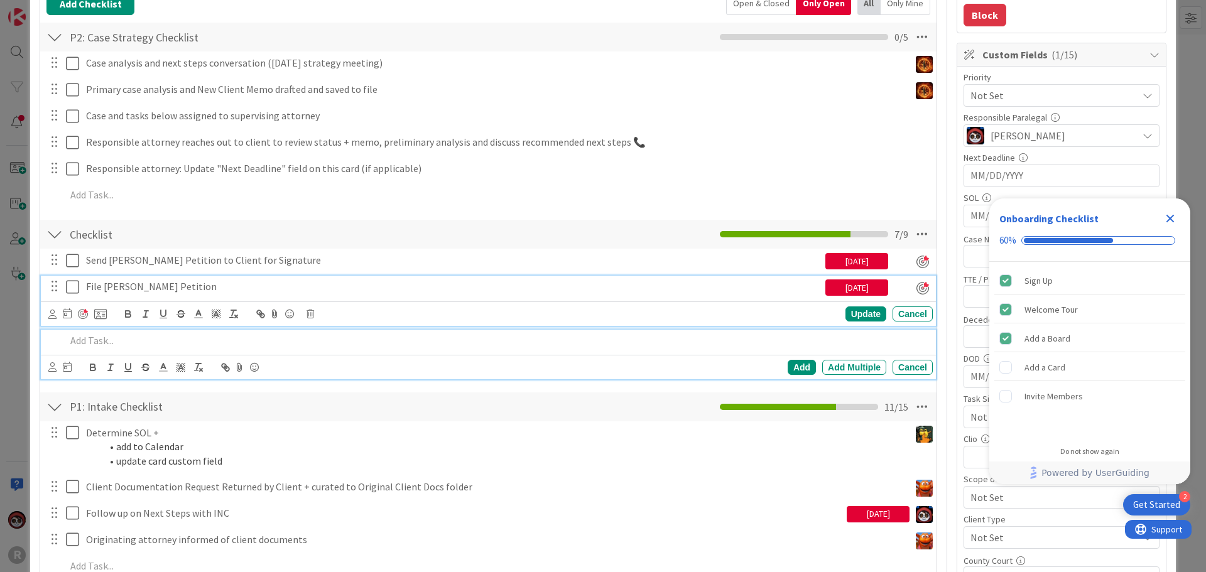
click at [175, 344] on p at bounding box center [497, 341] width 862 height 14
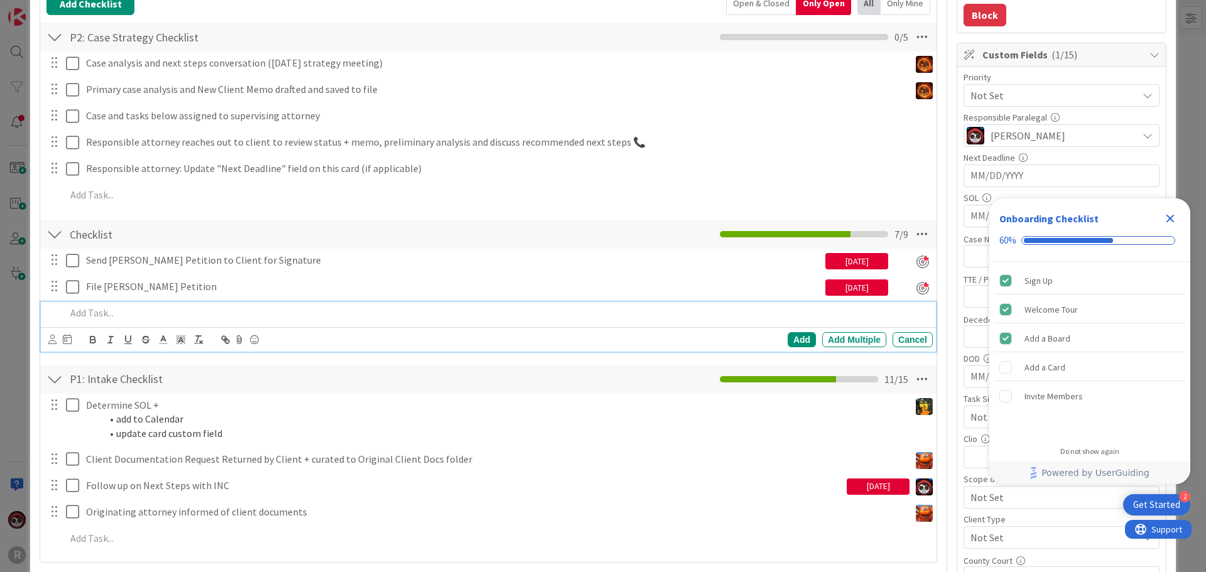
scroll to position [196, 0]
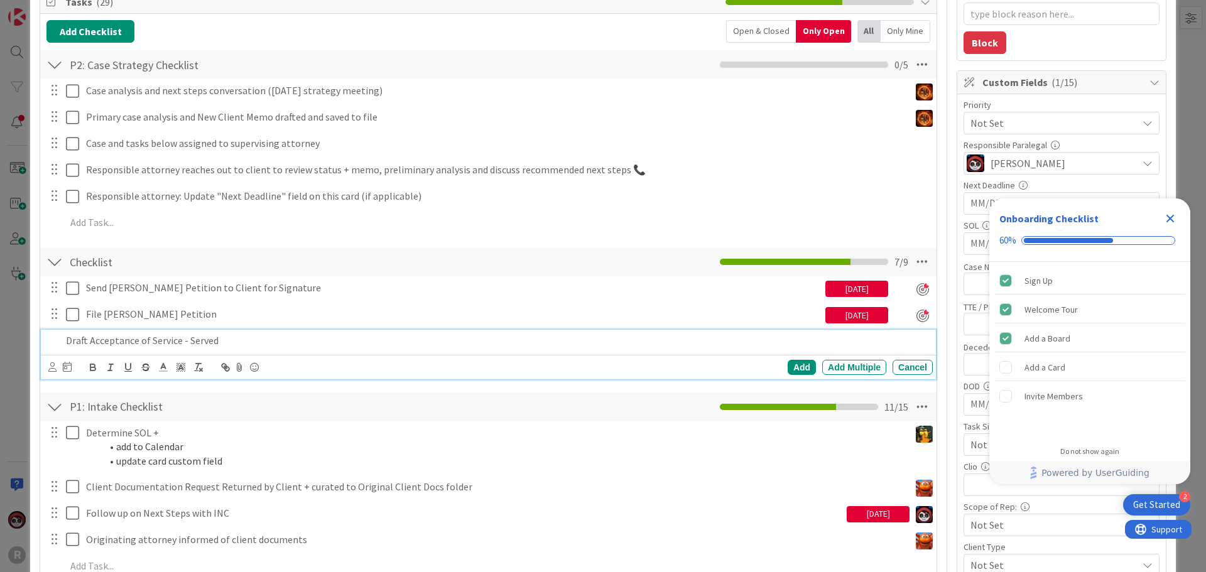
drag, startPoint x: 241, startPoint y: 344, endPoint x: 191, endPoint y: 342, distance: 49.6
click at [191, 342] on p "Draft Acceptance of Service - Served" at bounding box center [497, 341] width 862 height 14
click at [52, 366] on icon at bounding box center [52, 366] width 8 height 9
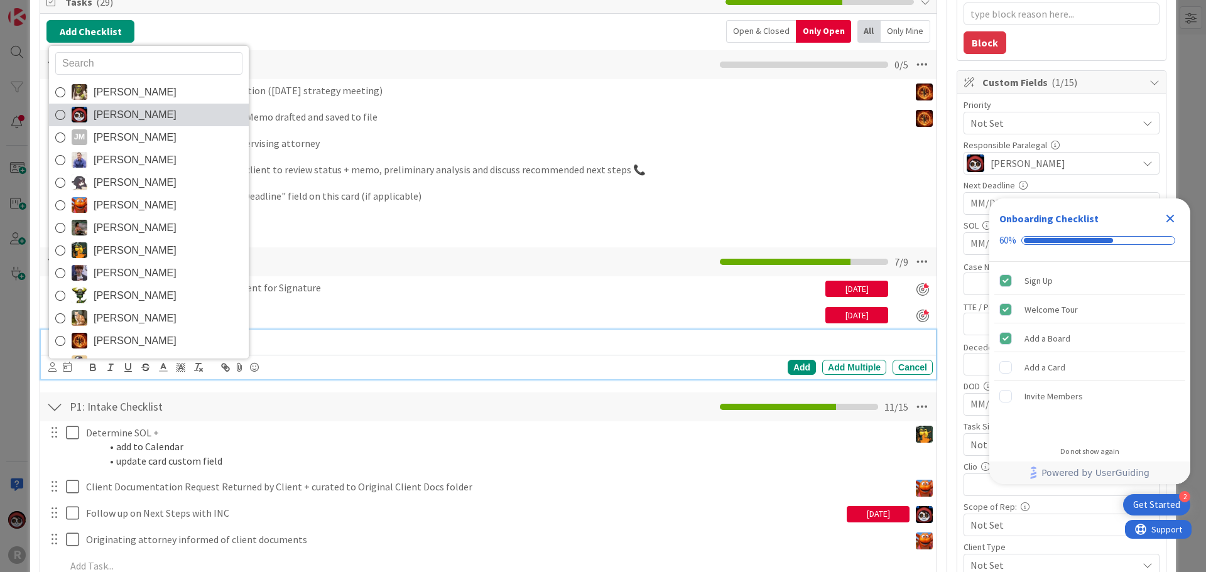
click at [154, 119] on span "[PERSON_NAME]" at bounding box center [135, 115] width 83 height 19
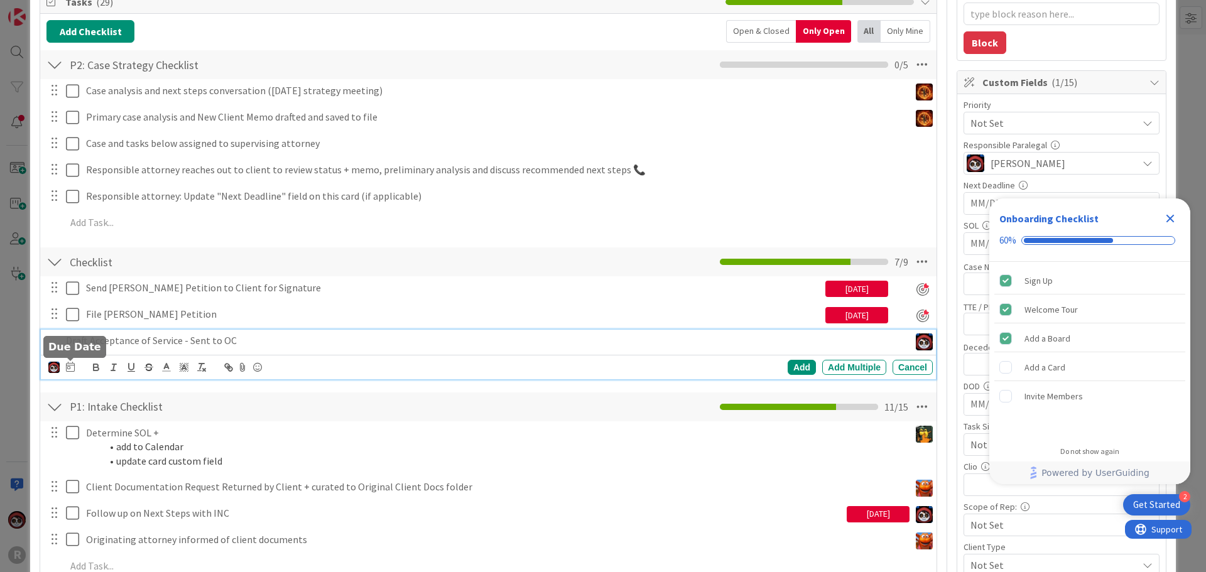
click at [66, 369] on icon at bounding box center [70, 367] width 9 height 10
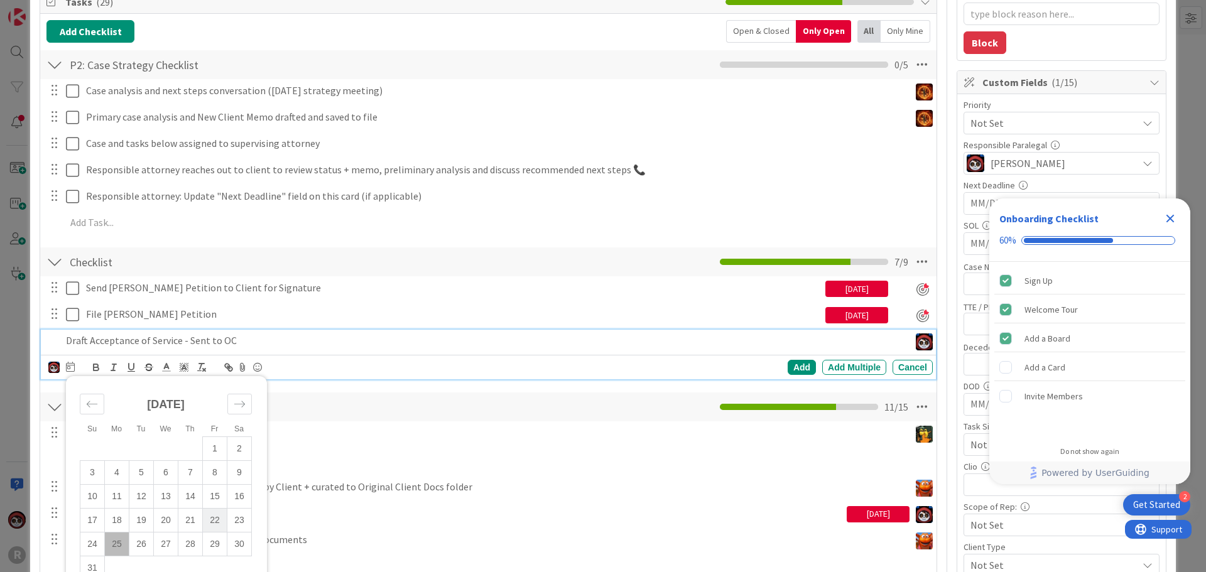
click at [215, 518] on td "22" at bounding box center [215, 520] width 25 height 24
click at [788, 369] on div "Add" at bounding box center [802, 367] width 28 height 15
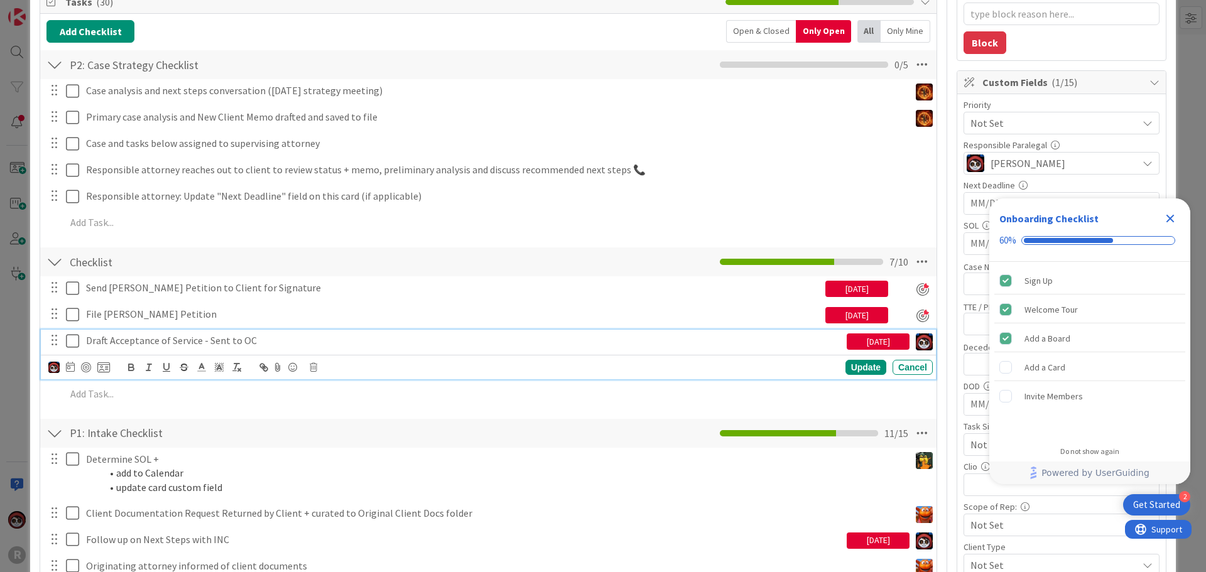
click at [197, 342] on p "Draft Acceptance of Service - Sent to OC" at bounding box center [464, 341] width 756 height 14
click at [87, 369] on div at bounding box center [86, 367] width 10 height 10
click at [856, 366] on div "Update" at bounding box center [866, 368] width 41 height 15
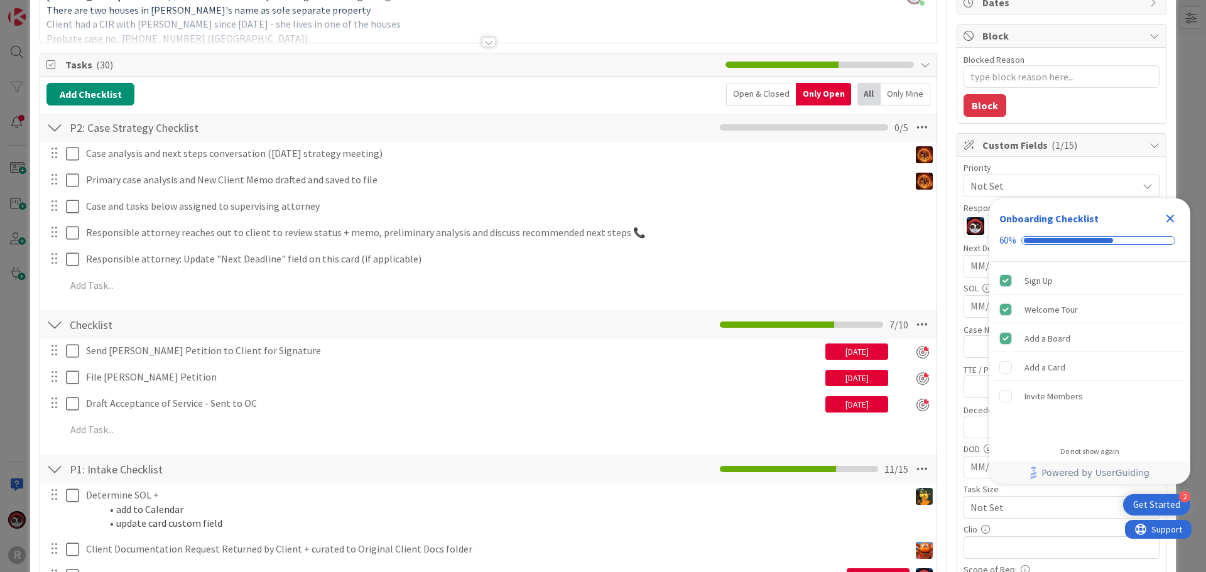
scroll to position [8, 0]
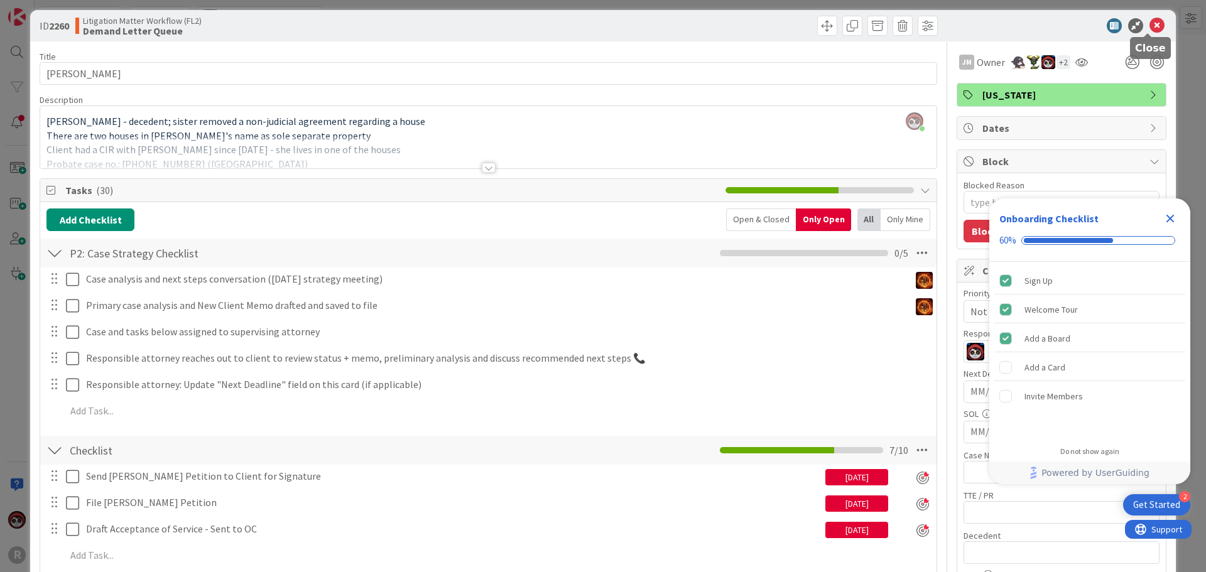
click at [1150, 25] on icon at bounding box center [1157, 25] width 15 height 15
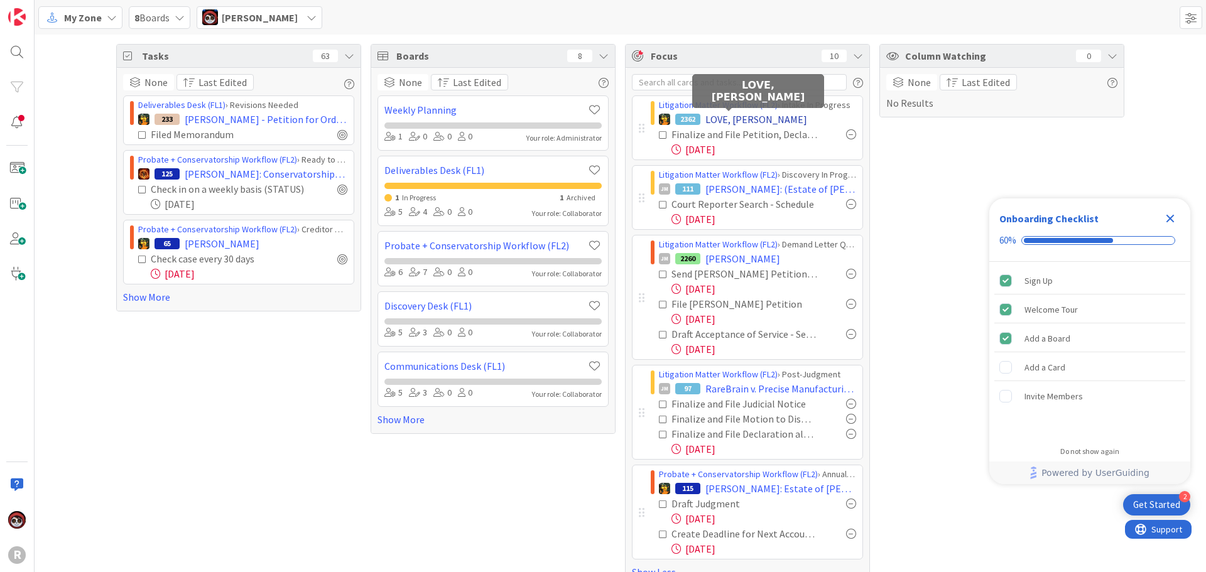
click at [712, 122] on span "LOVE, [PERSON_NAME]" at bounding box center [757, 119] width 102 height 15
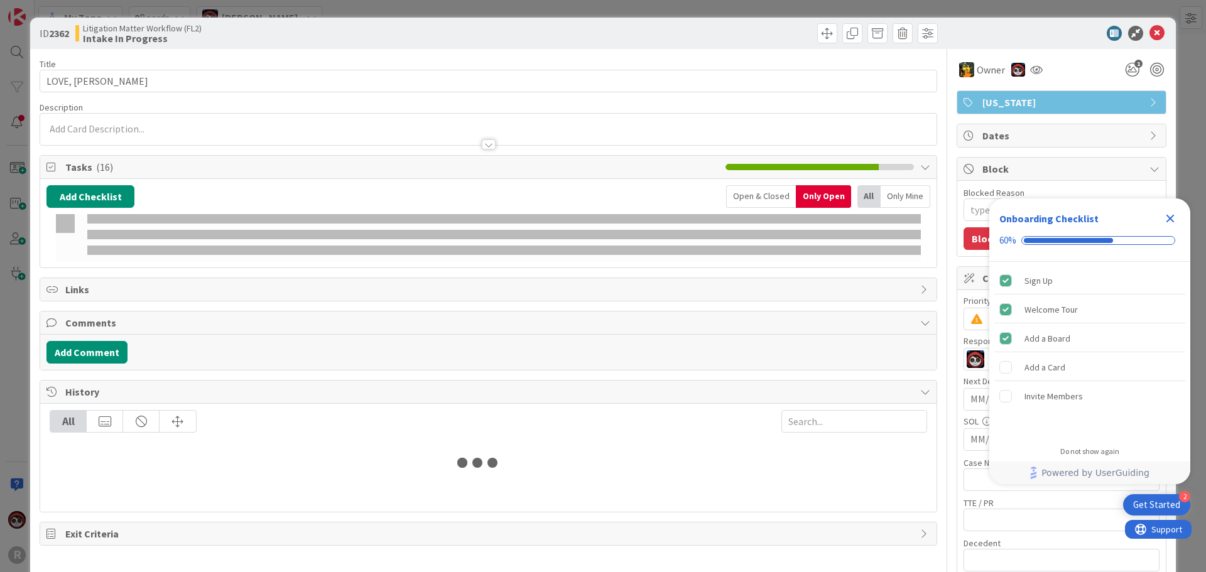
type textarea "x"
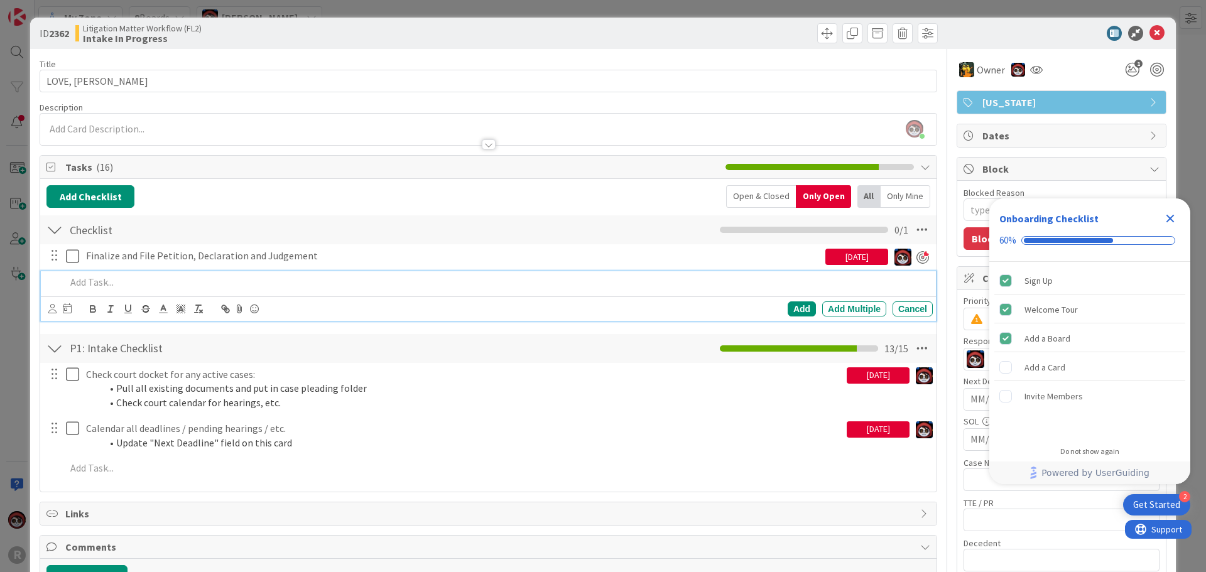
click at [143, 285] on p at bounding box center [497, 282] width 862 height 14
click at [795, 308] on div "Add" at bounding box center [802, 309] width 28 height 15
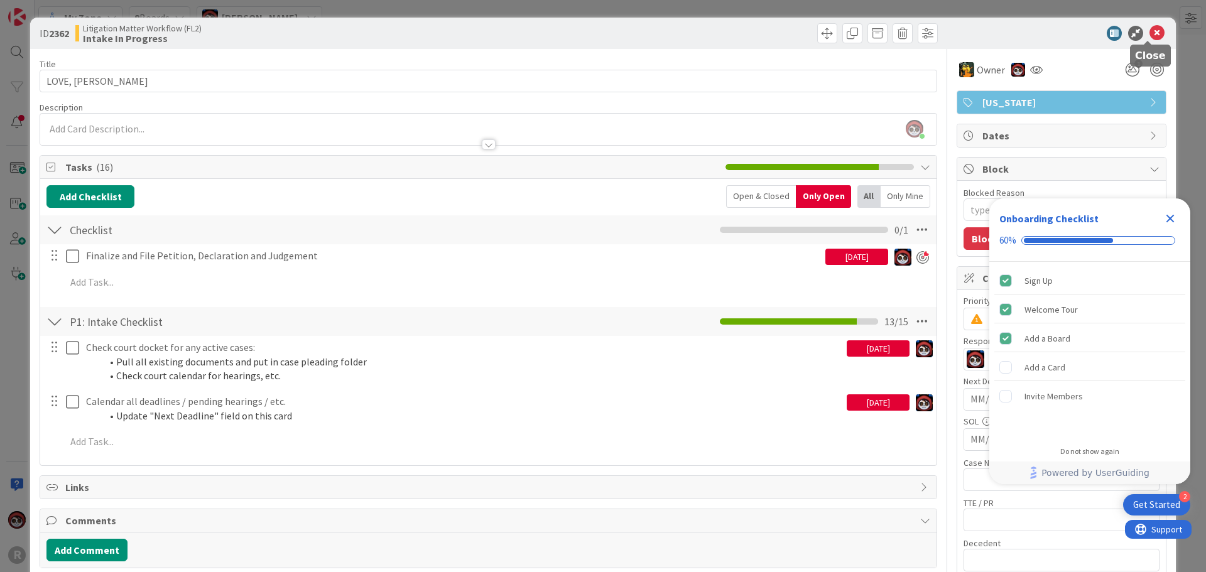
click at [1150, 30] on icon at bounding box center [1157, 33] width 15 height 15
